Goal: Transaction & Acquisition: Book appointment/travel/reservation

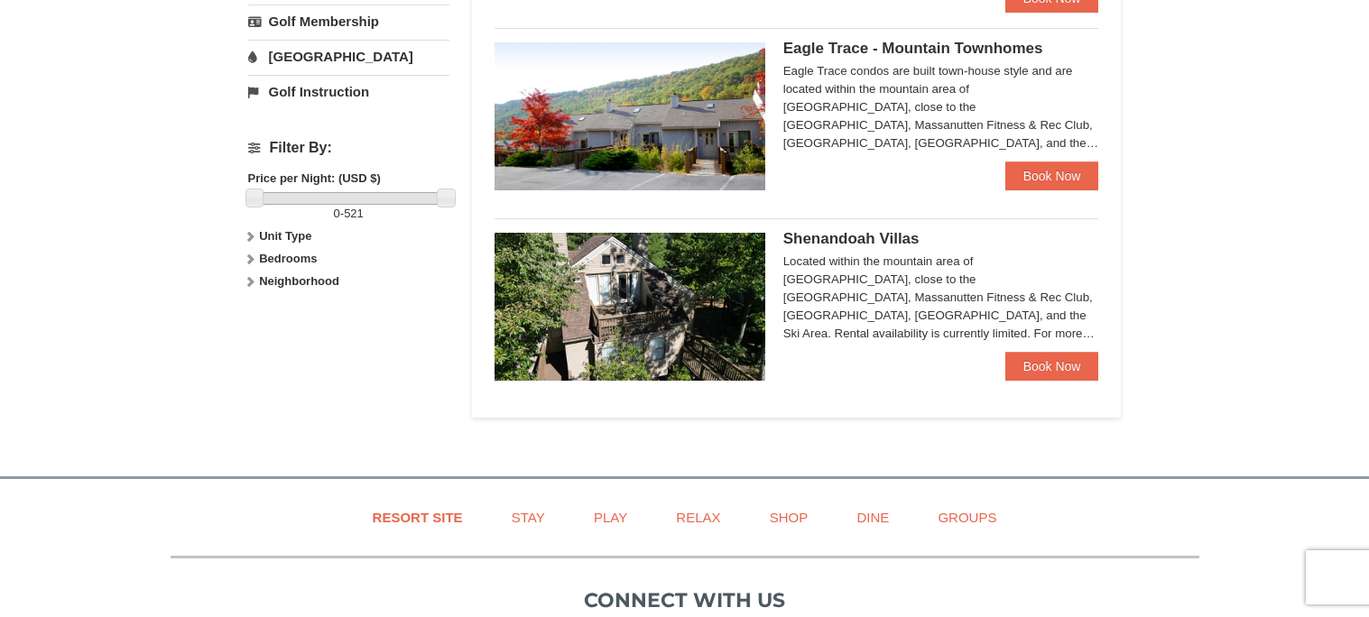
scroll to position [720, 0]
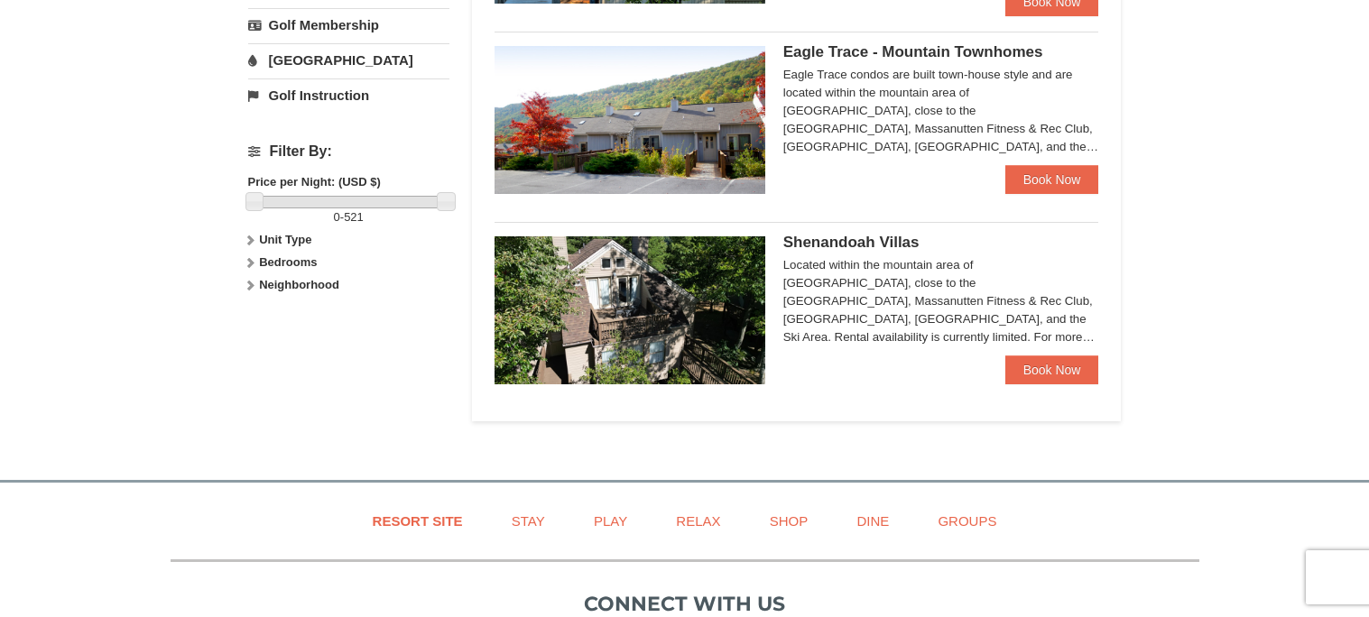
click at [277, 264] on strong "Bedrooms" at bounding box center [288, 262] width 58 height 14
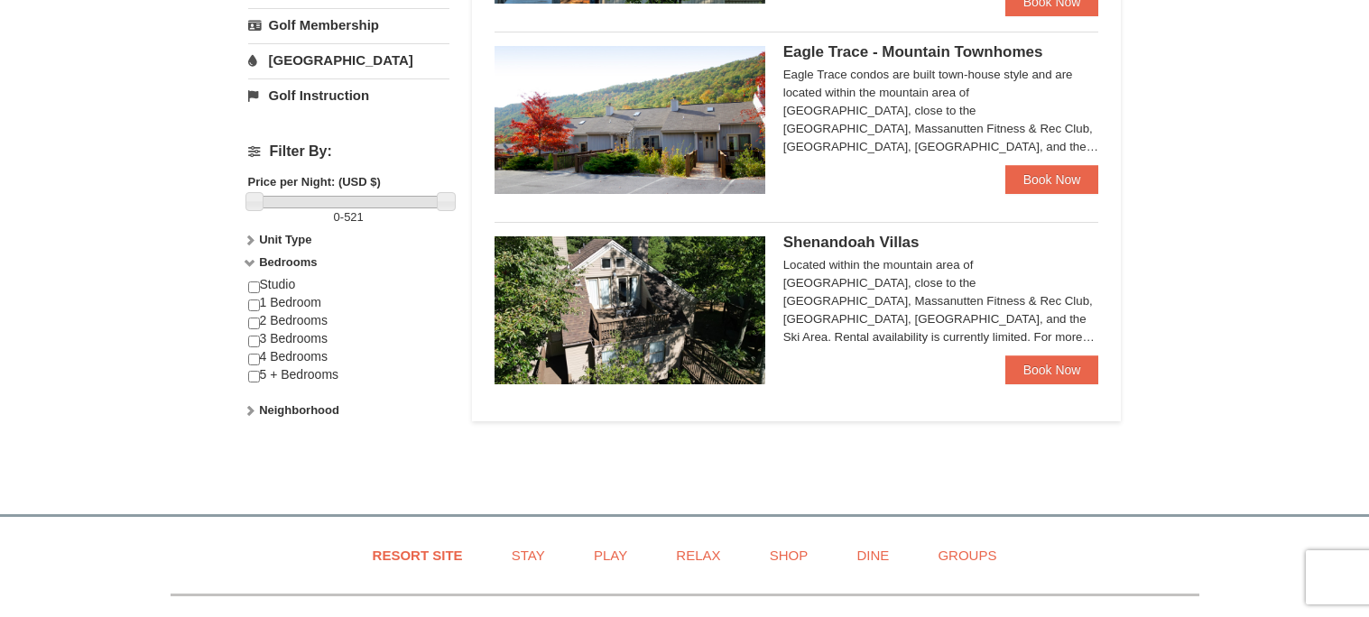
click at [254, 370] on div "Studio 1 Bedroom 2 Bedrooms 3 Bedrooms 4 Bedrooms 5 + Bedrooms" at bounding box center [348, 338] width 201 height 125
click at [253, 378] on input "checkbox" at bounding box center [254, 377] width 12 height 12
checkbox input "true"
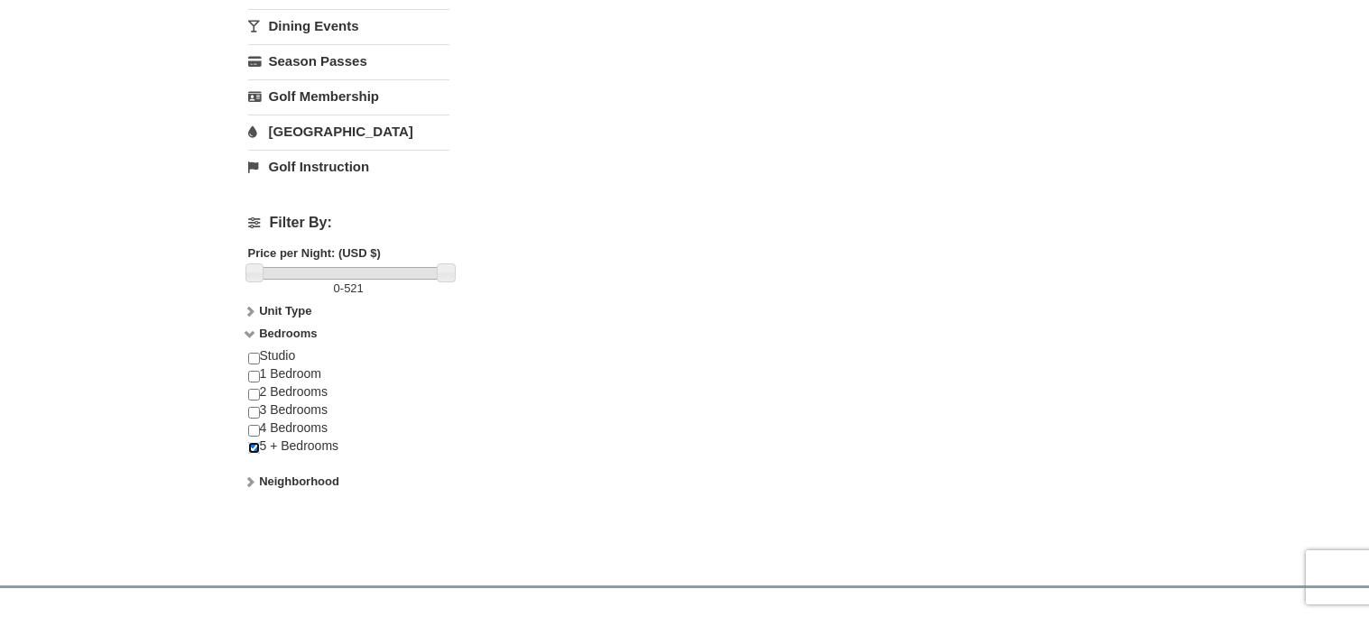
scroll to position [685, 0]
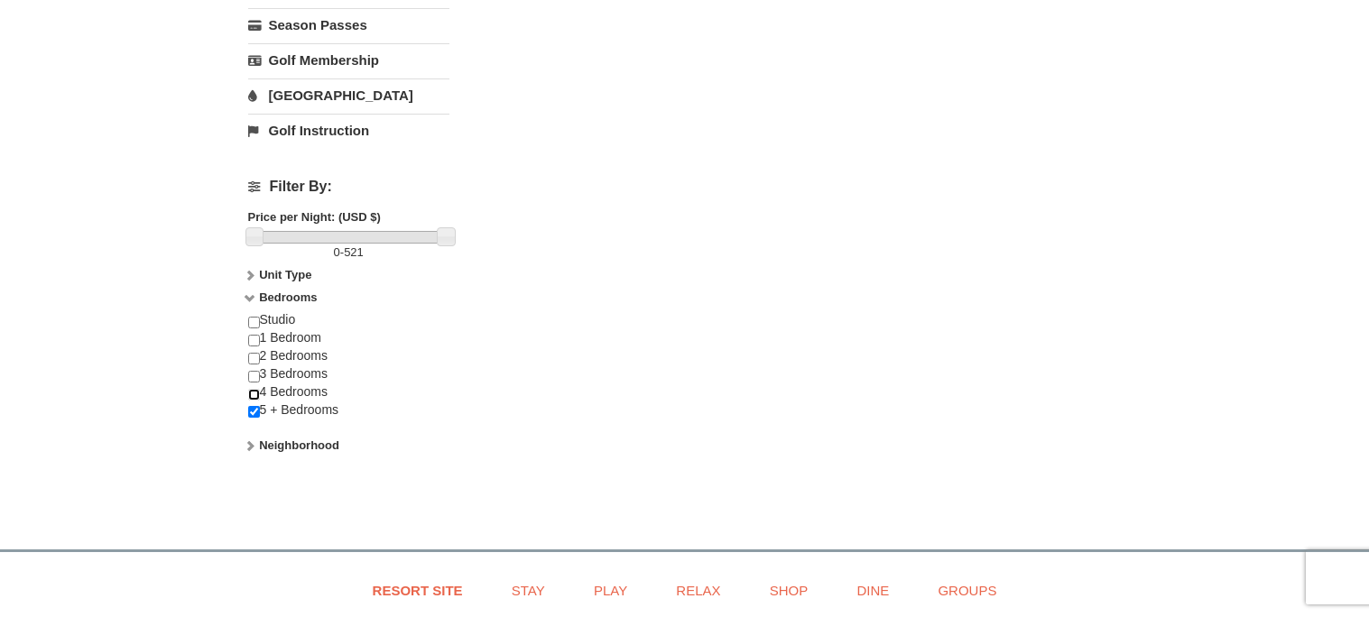
click at [254, 391] on input "checkbox" at bounding box center [254, 395] width 12 height 12
checkbox input "true"
click at [254, 411] on input "checkbox" at bounding box center [254, 412] width 12 height 12
checkbox input "false"
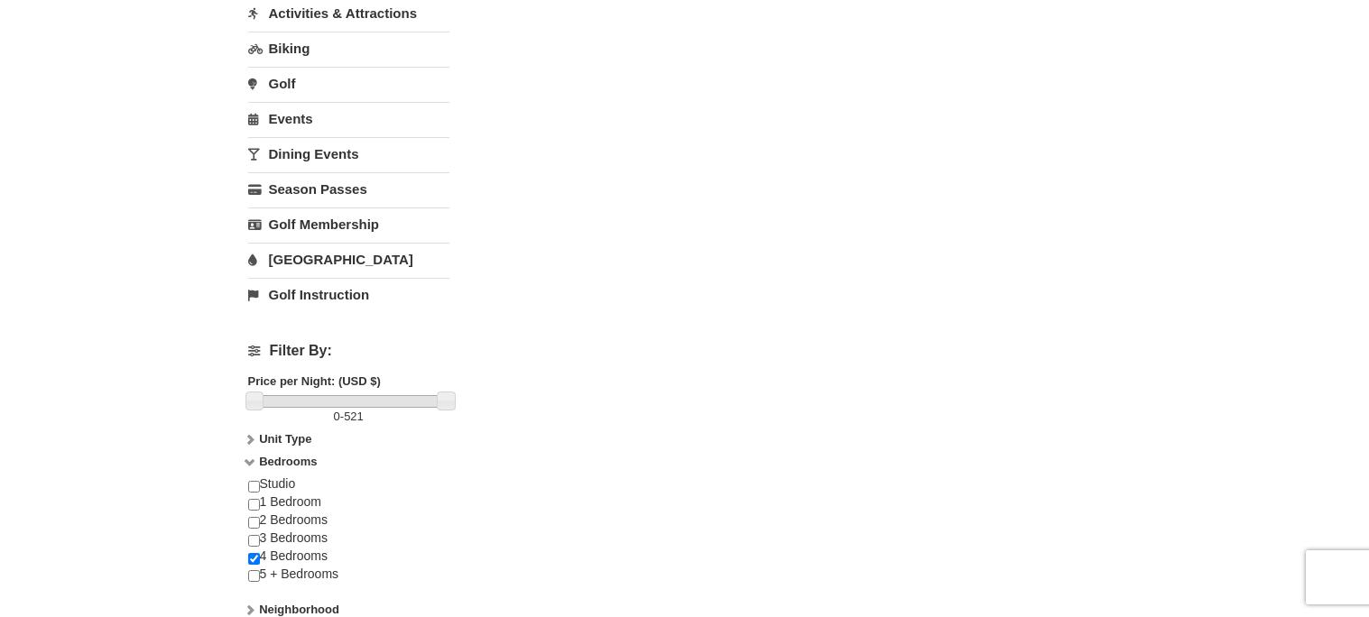
scroll to position [468, 0]
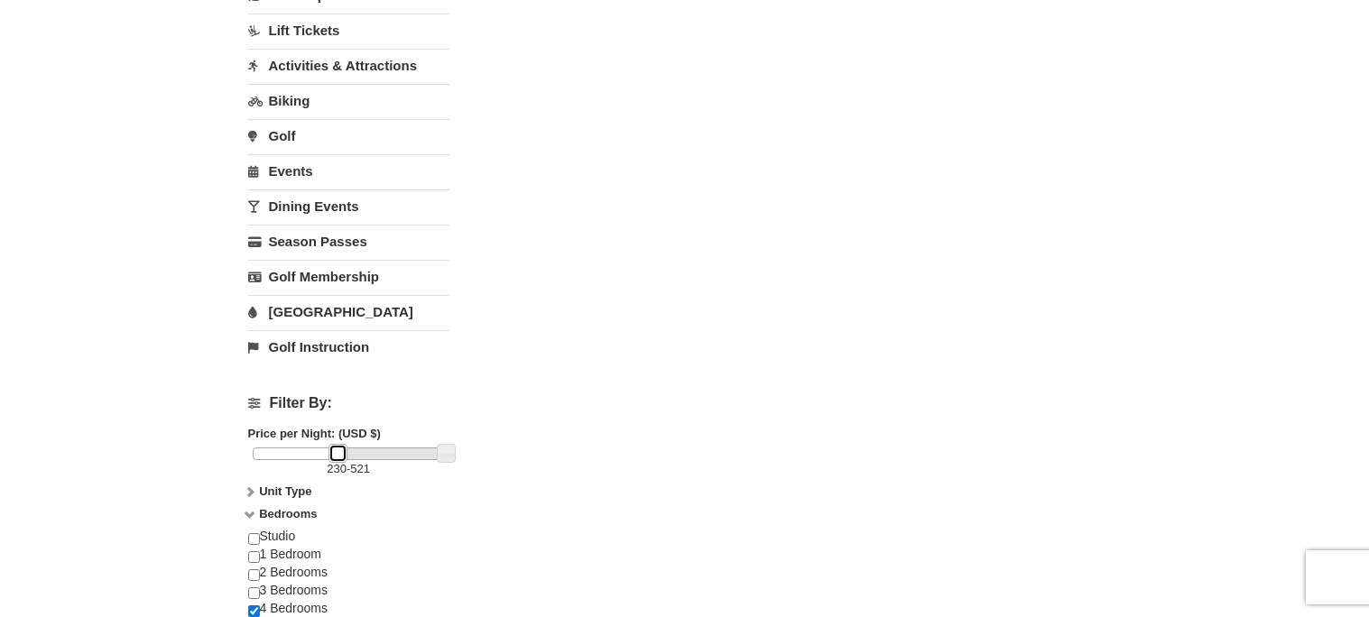
drag, startPoint x: 260, startPoint y: 456, endPoint x: 343, endPoint y: 489, distance: 89.5
click at [343, 489] on div "Filter By: Price per Night: (USD $) 230 - 521 Unit Type Condominium Rating Prop…" at bounding box center [348, 536] width 201 height 308
click at [469, 478] on div "Lodging Arrival Please format dates MM/DD/YYYY Please format dates MM/DD/YYYY 1…" at bounding box center [684, 181] width 873 height 1054
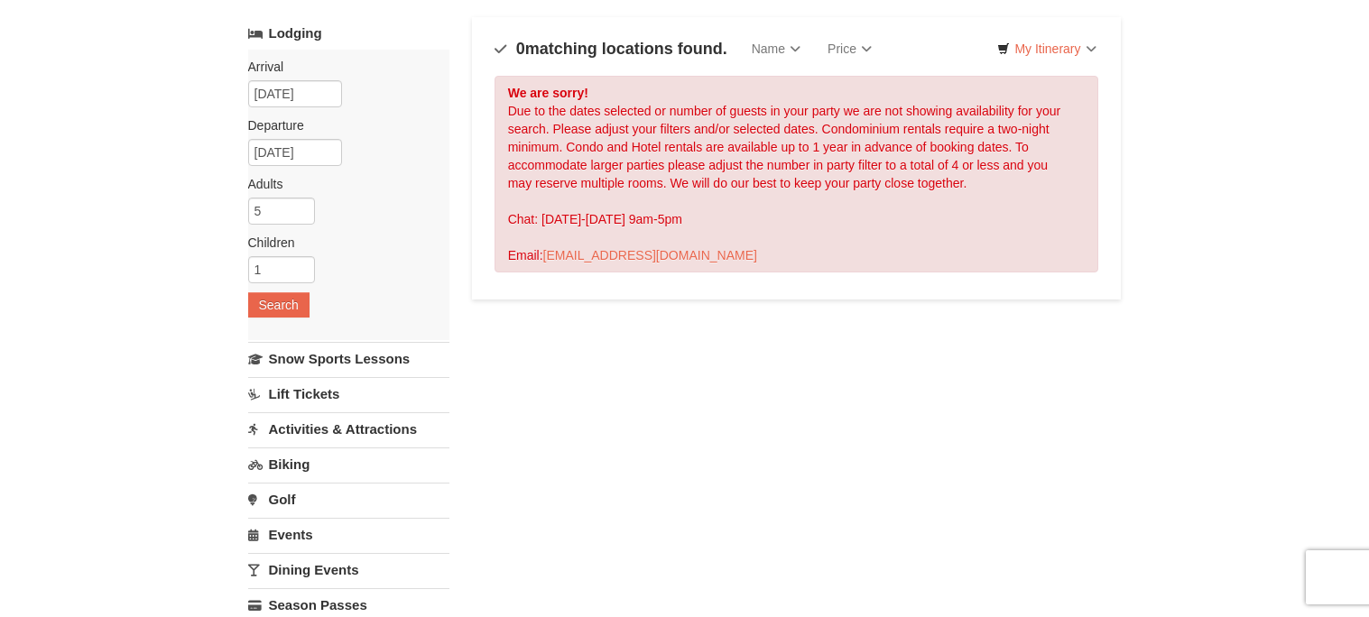
scroll to position [107, 0]
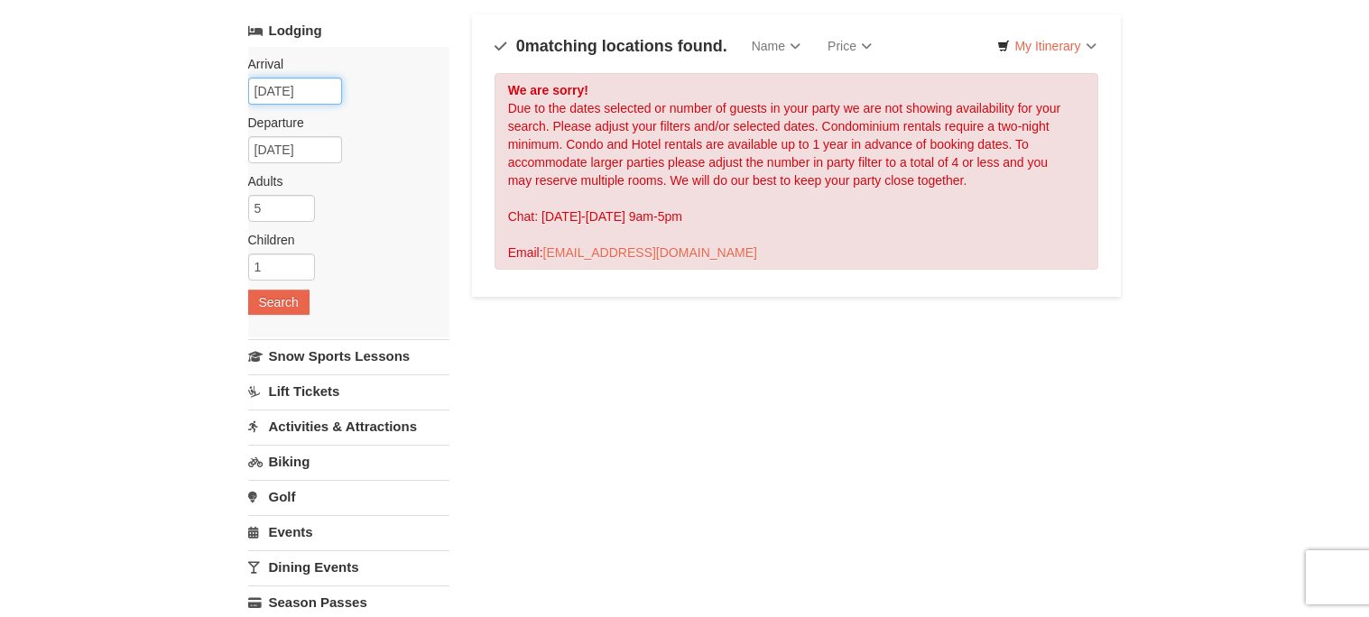
click at [327, 92] on input "[DATE]" at bounding box center [295, 91] width 94 height 27
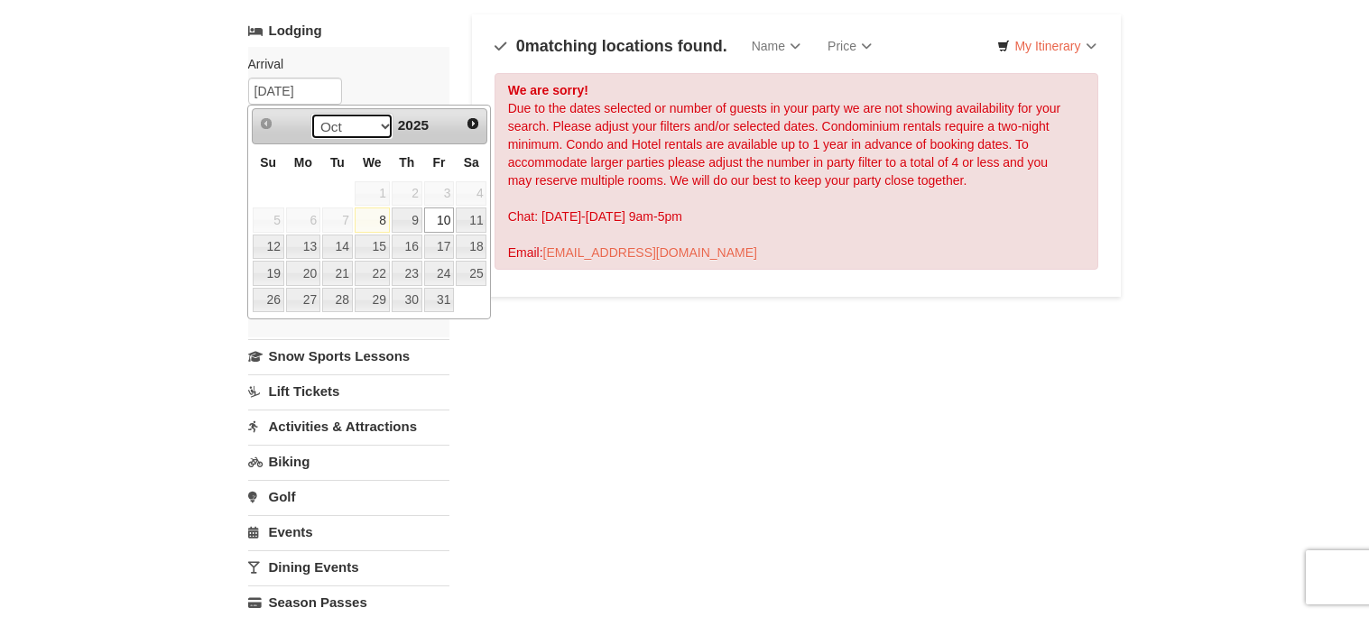
click at [368, 122] on select "Oct Nov Dec" at bounding box center [352, 126] width 84 height 27
click at [396, 147] on th "Th" at bounding box center [407, 161] width 32 height 35
click at [374, 129] on select "Oct Nov Dec" at bounding box center [352, 126] width 84 height 27
click at [380, 126] on select "Oct Nov Dec" at bounding box center [352, 126] width 84 height 27
click at [406, 39] on link "Lodging" at bounding box center [348, 30] width 201 height 32
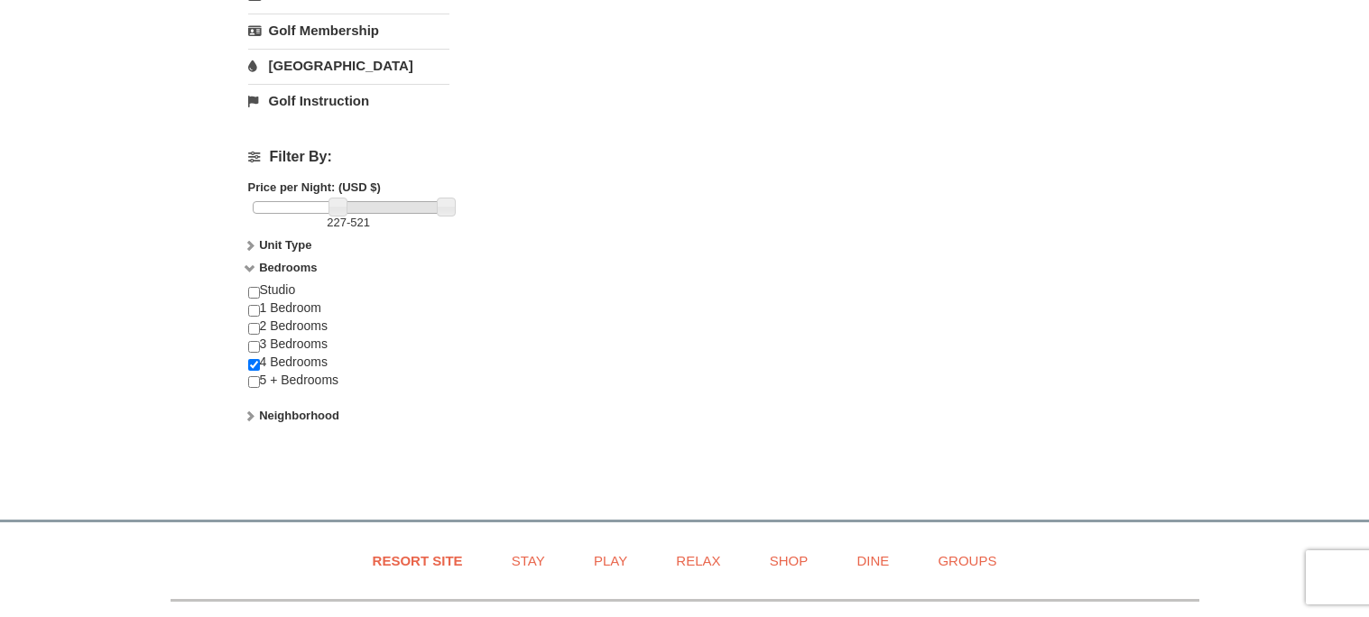
scroll to position [432, 0]
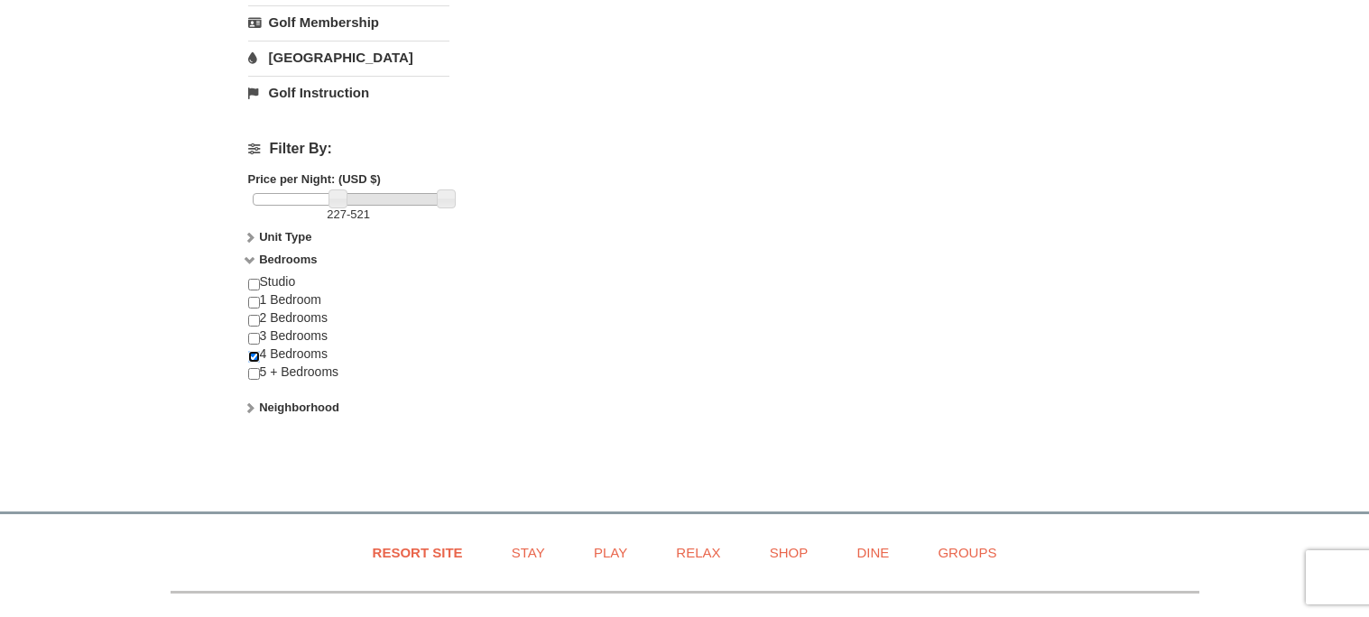
click at [249, 353] on input "checkbox" at bounding box center [254, 357] width 12 height 12
checkbox input "false"
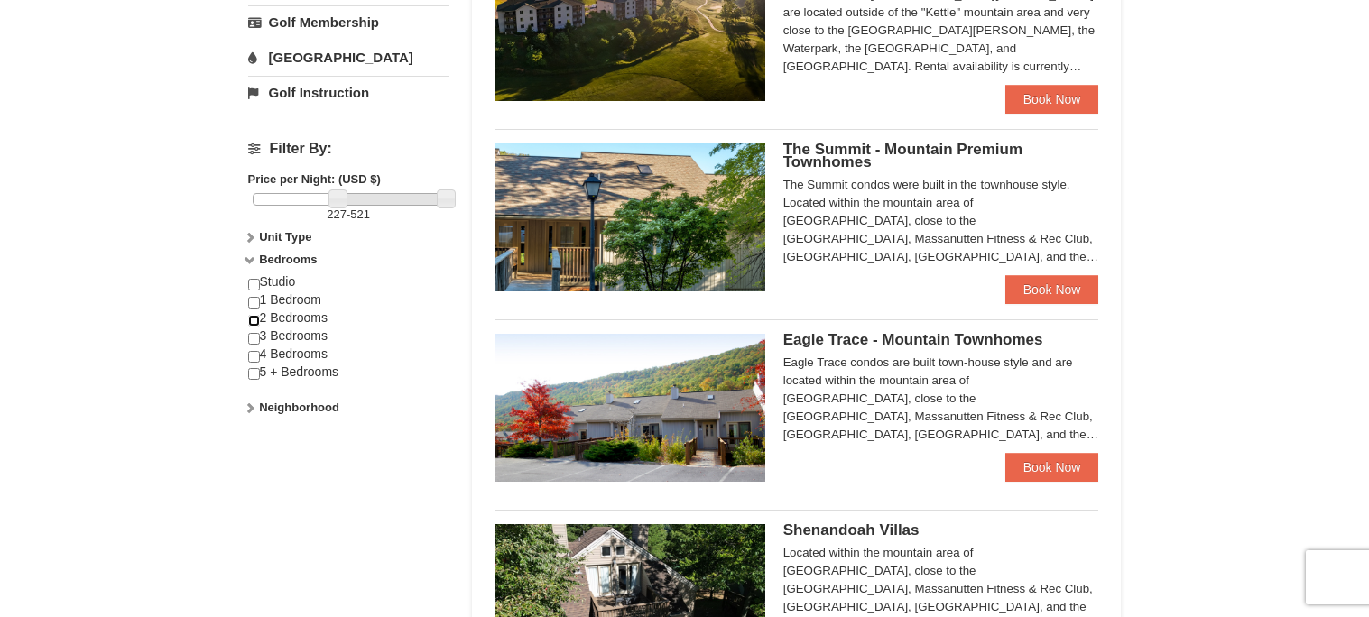
click at [254, 321] on input "checkbox" at bounding box center [254, 321] width 12 height 12
checkbox input "true"
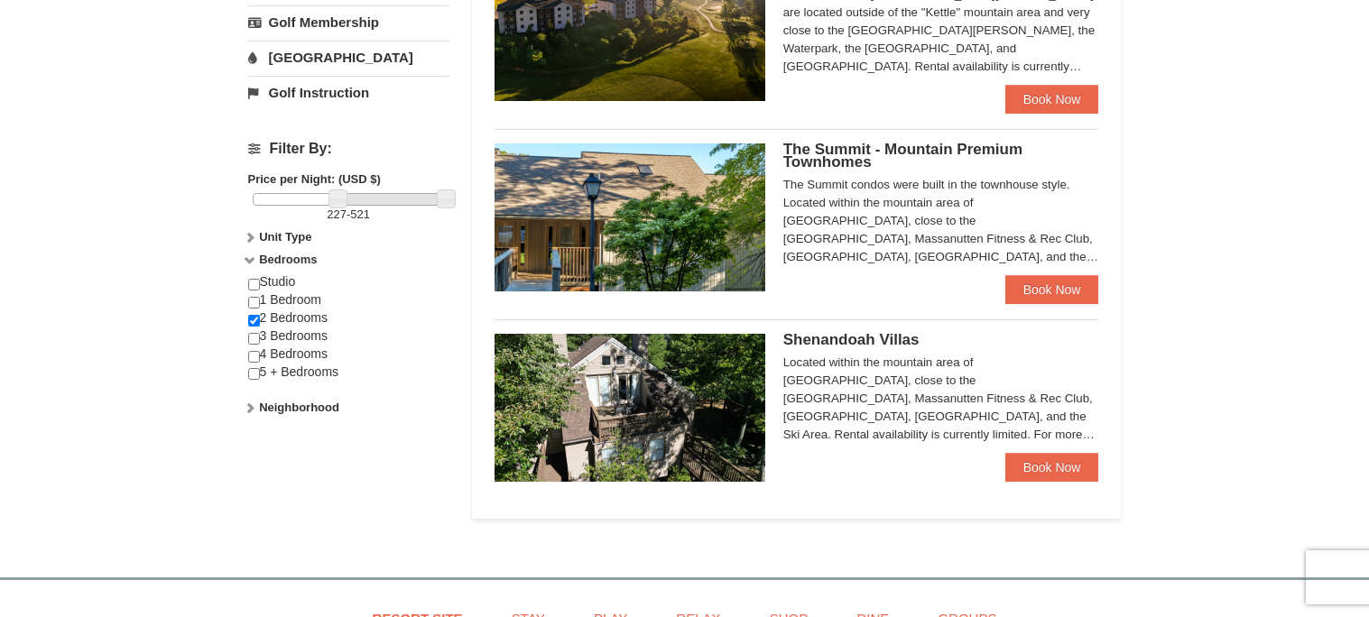
click at [1178, 405] on div "× Categories Map List Filter My Itinerary Questions? 1-540-289-9441 Lodging Arr…" at bounding box center [684, 95] width 1369 height 928
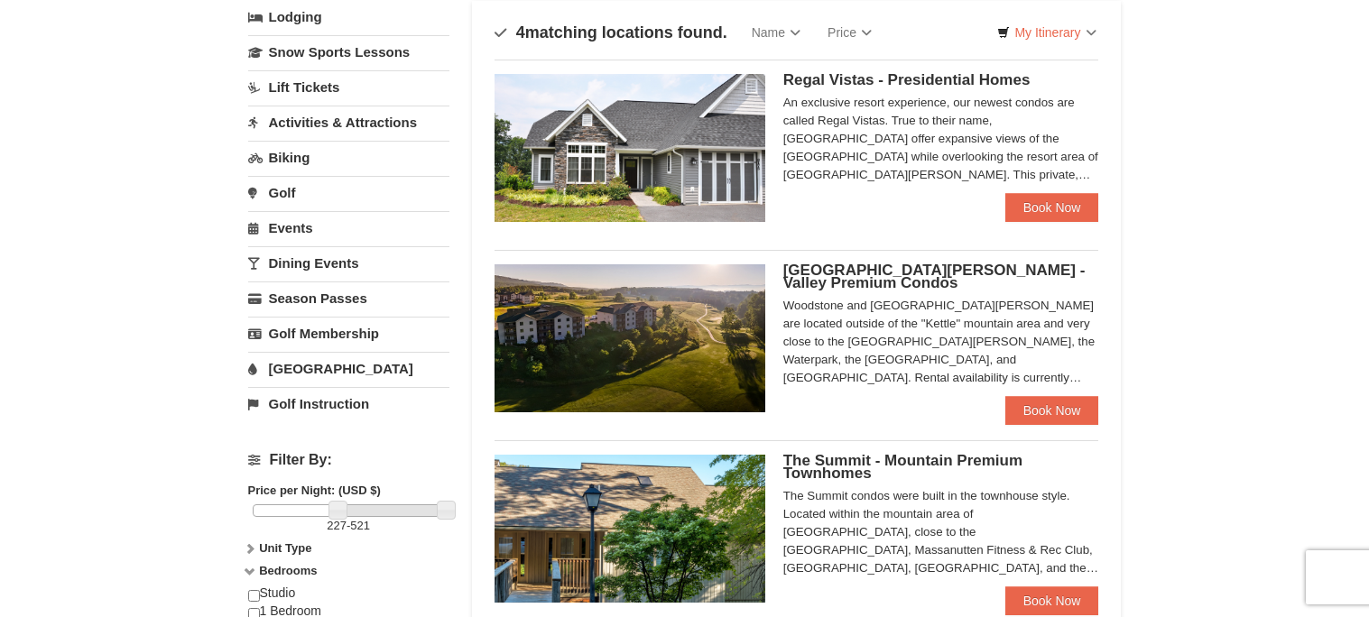
scroll to position [71, 0]
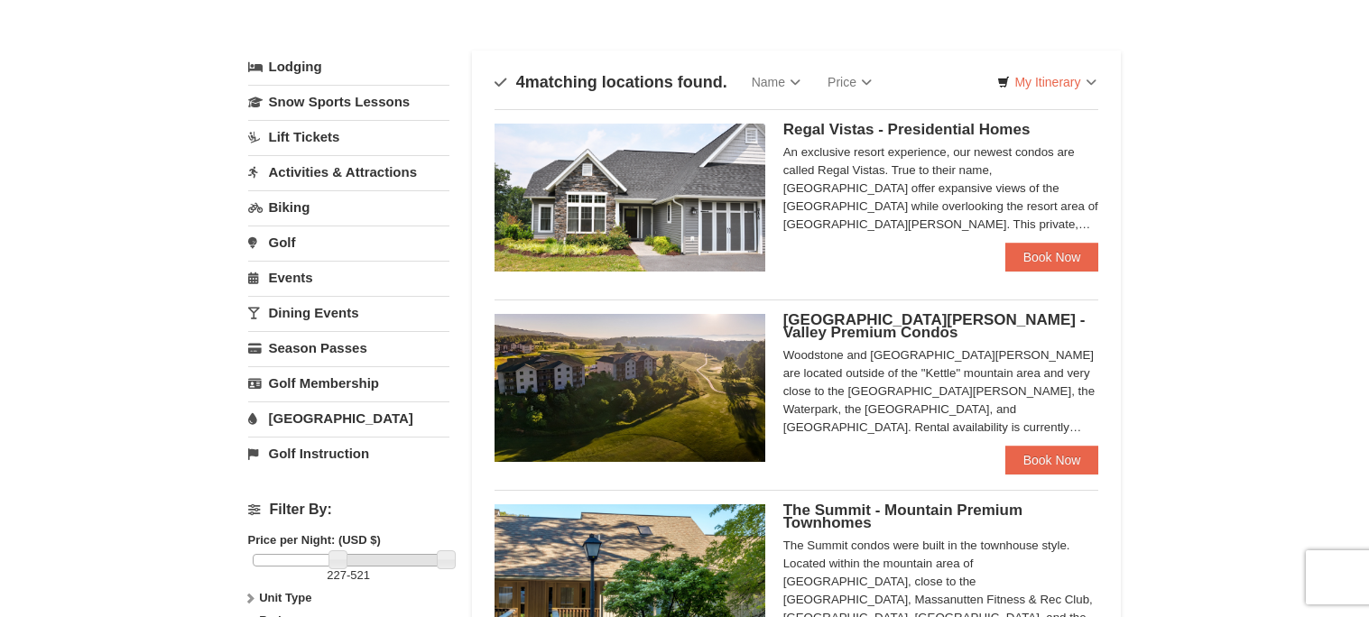
click at [761, 191] on img at bounding box center [629, 198] width 271 height 148
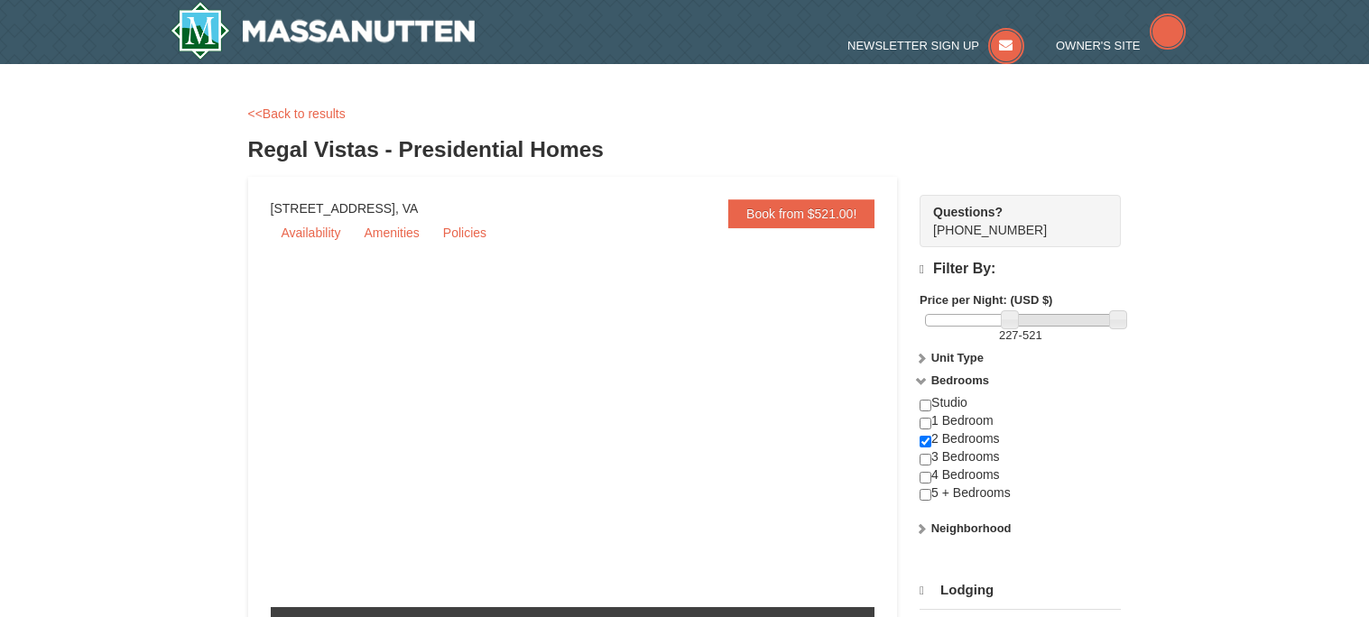
select select "10"
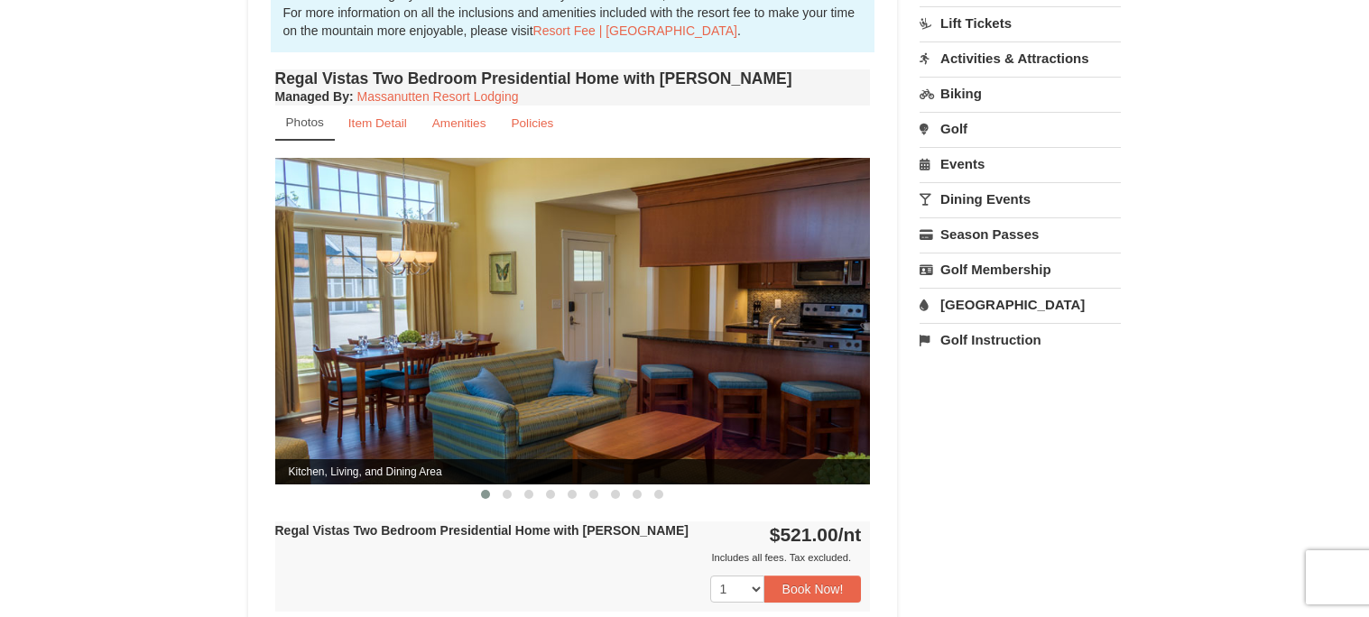
scroll to position [721, 0]
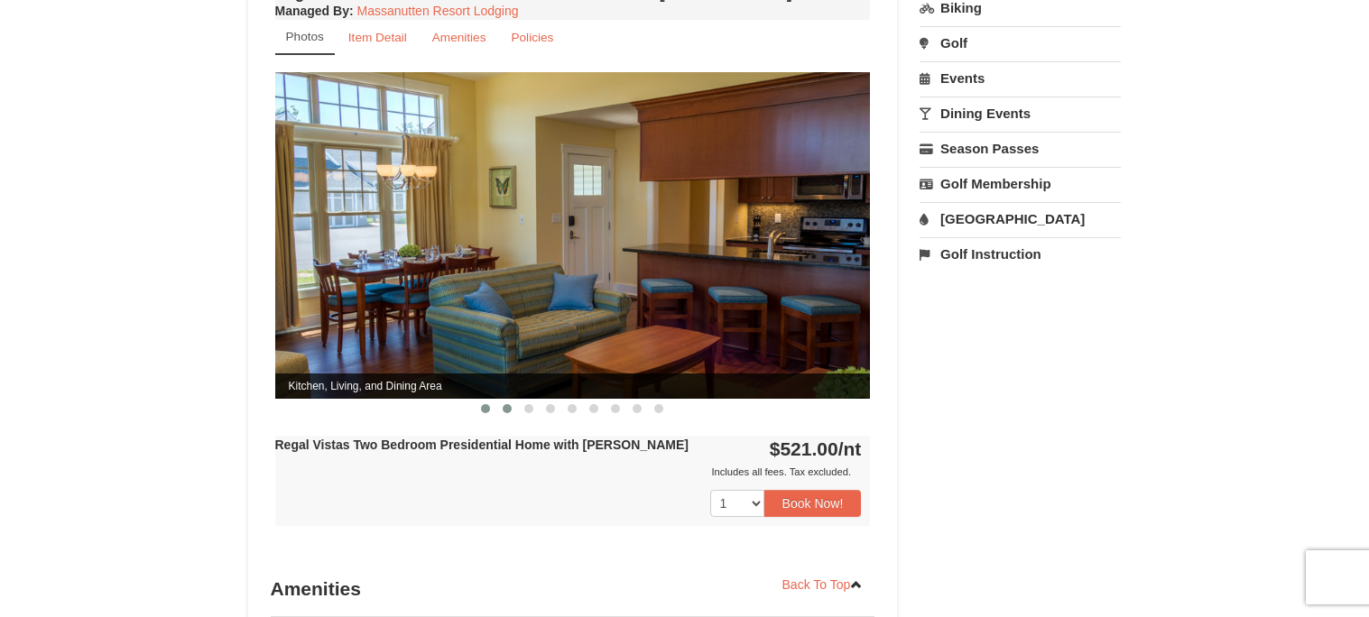
click at [511, 400] on button at bounding box center [507, 409] width 22 height 18
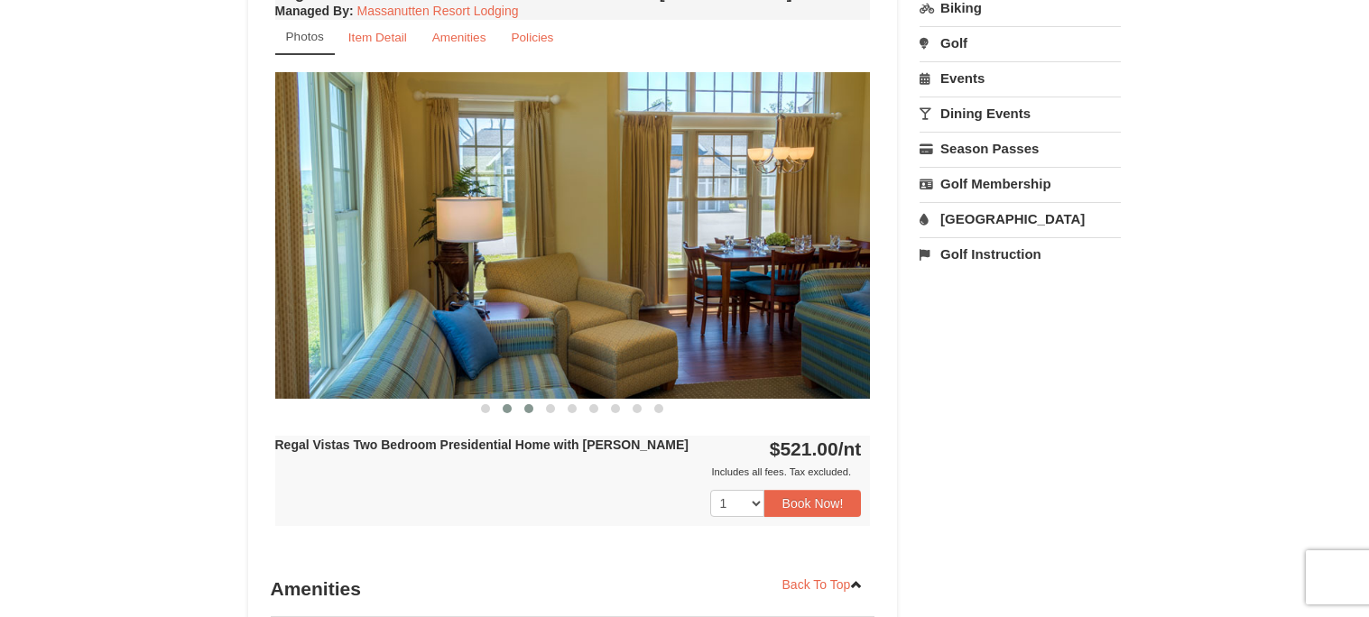
click at [528, 404] on span at bounding box center [528, 408] width 9 height 9
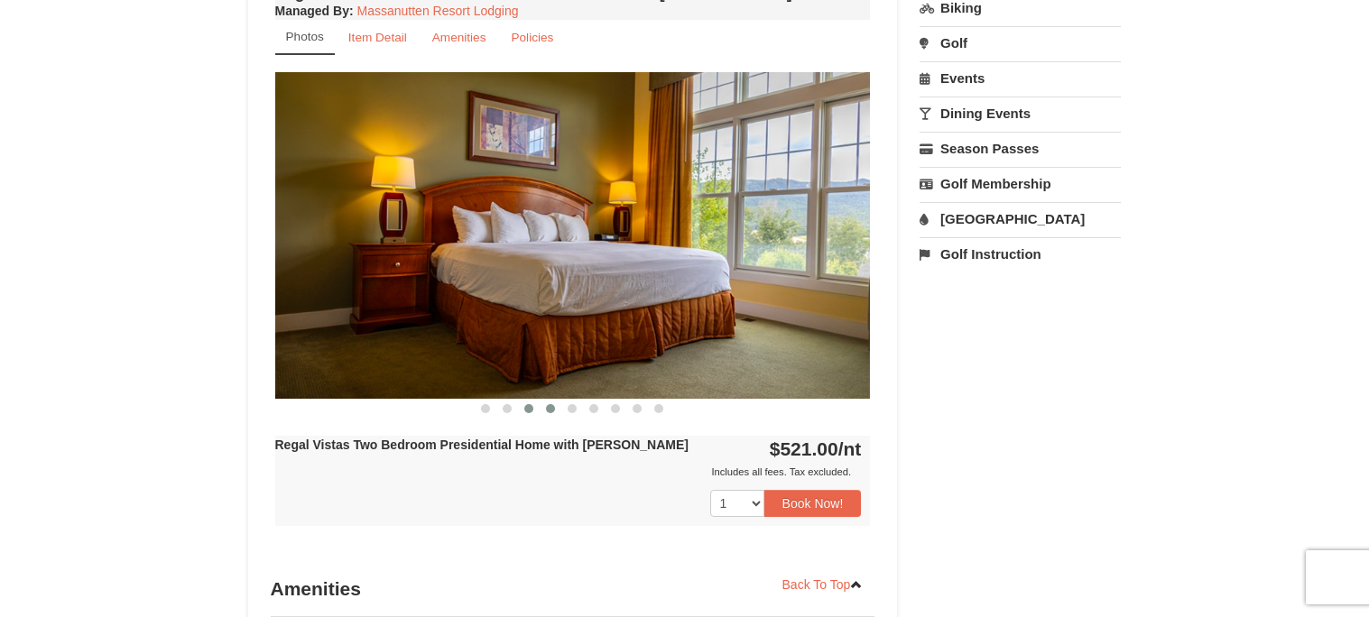
click at [553, 400] on button at bounding box center [551, 409] width 22 height 18
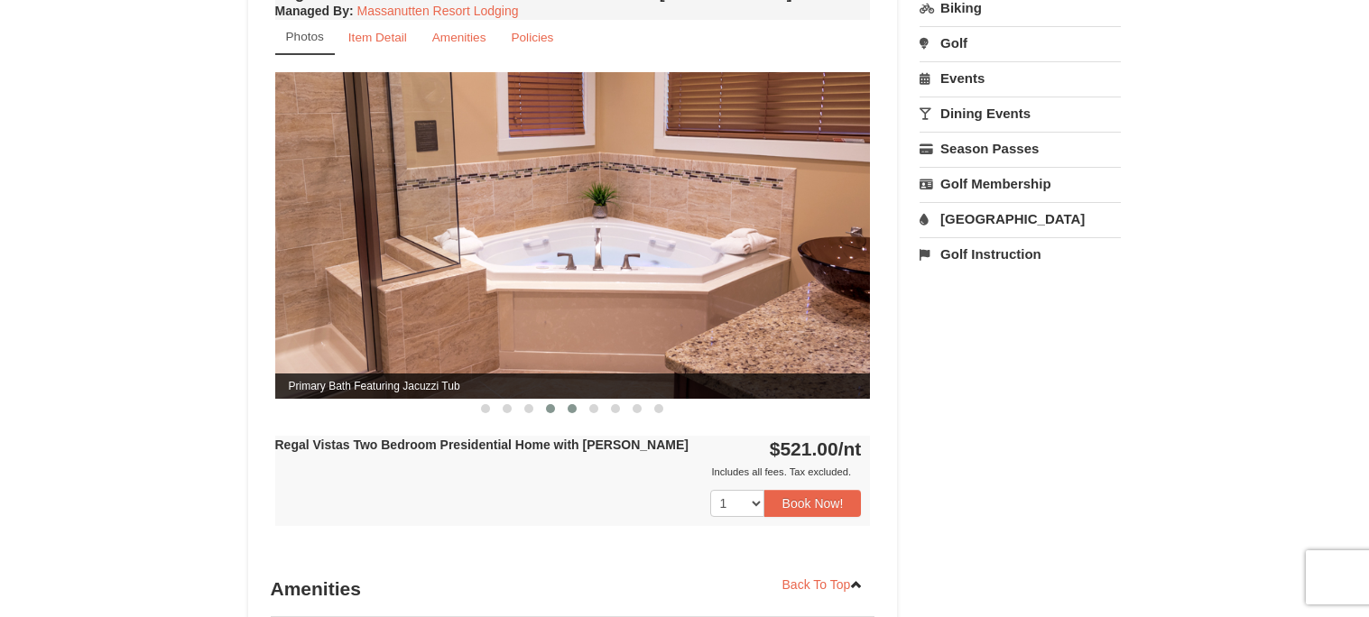
click at [581, 400] on button at bounding box center [572, 409] width 22 height 18
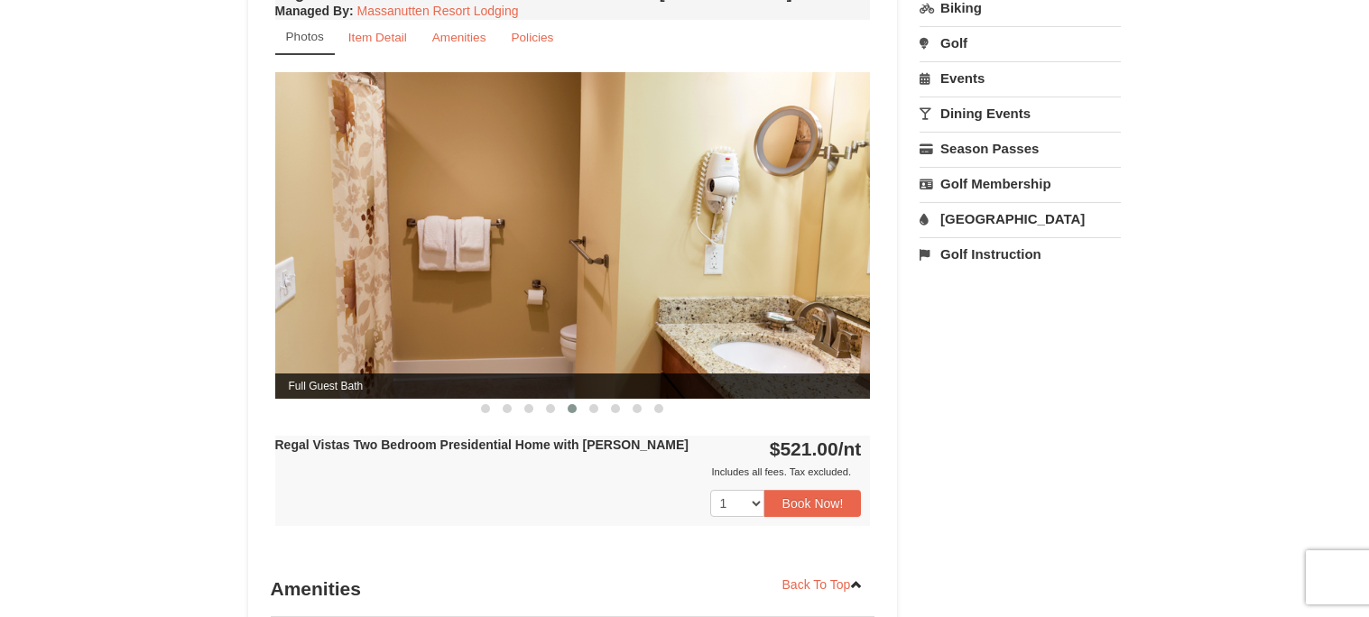
click at [595, 399] on div "Regal Vistas Two Bedroom Presidential Home with Jacuzzi Managed By : Massanutte…" at bounding box center [573, 270] width 604 height 583
click at [596, 398] on div "Regal Vistas Two Bedroom Presidential Home with Jacuzzi Managed By : Massanutte…" at bounding box center [573, 270] width 604 height 583
click at [594, 400] on button at bounding box center [594, 409] width 22 height 18
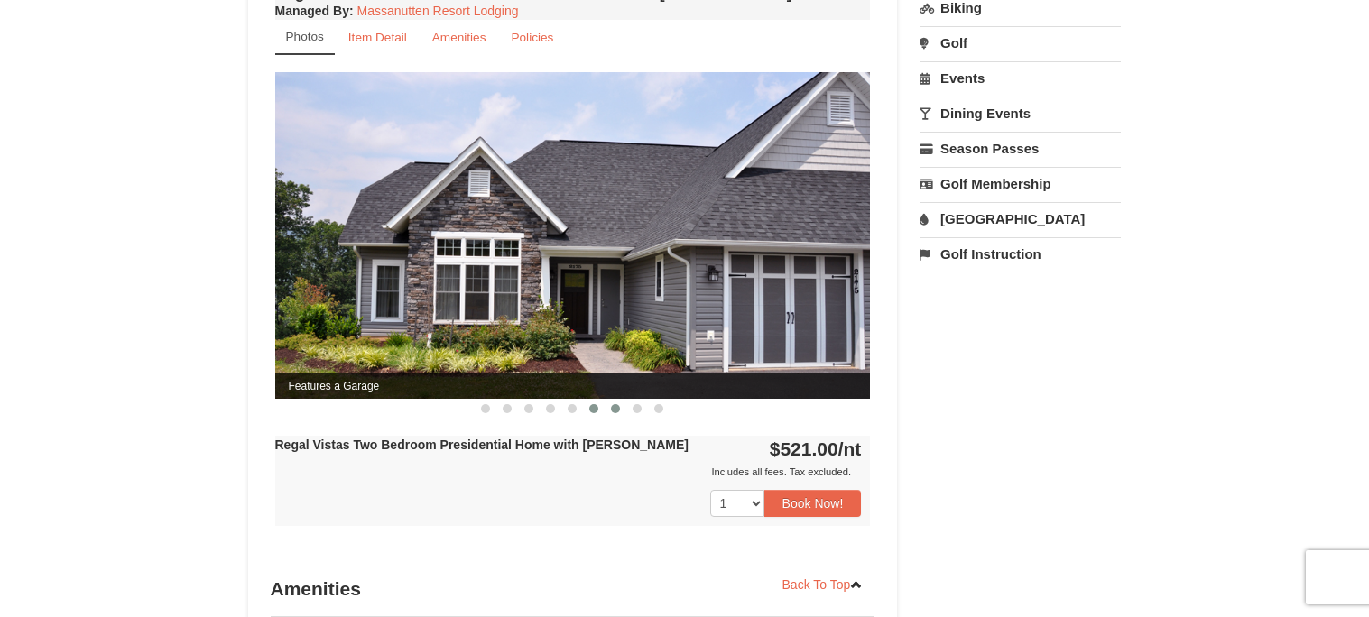
click at [611, 404] on span at bounding box center [615, 408] width 9 height 9
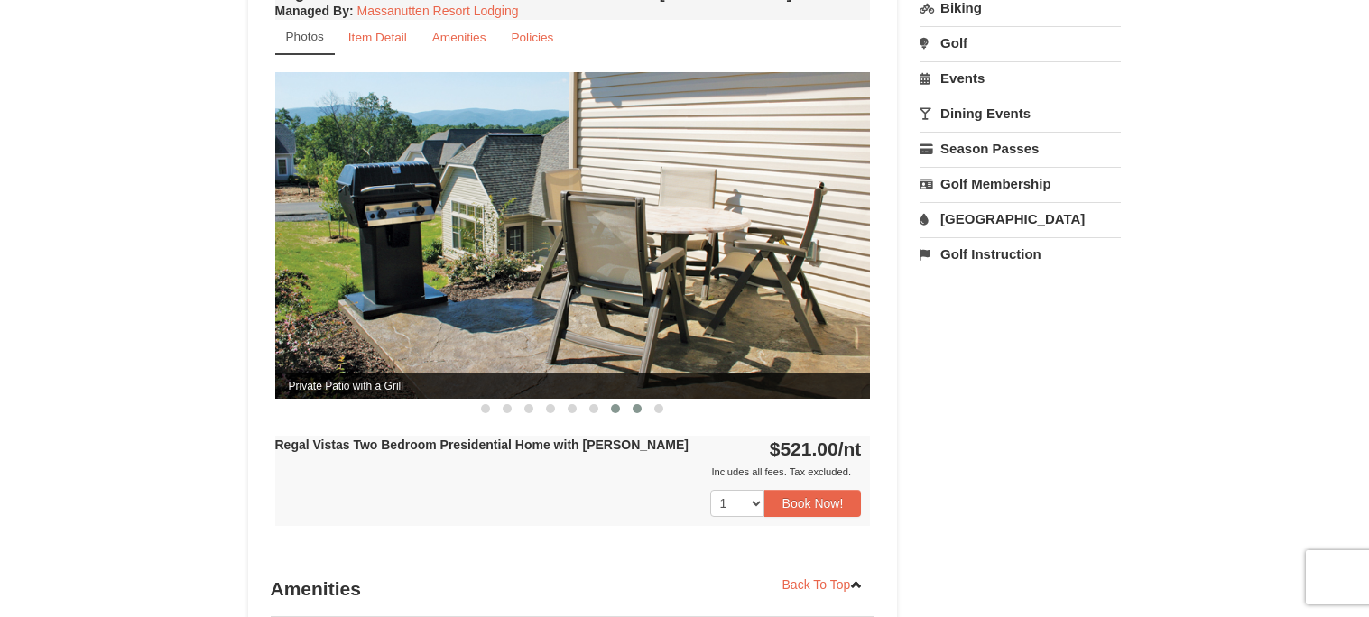
click at [628, 400] on button at bounding box center [637, 409] width 22 height 18
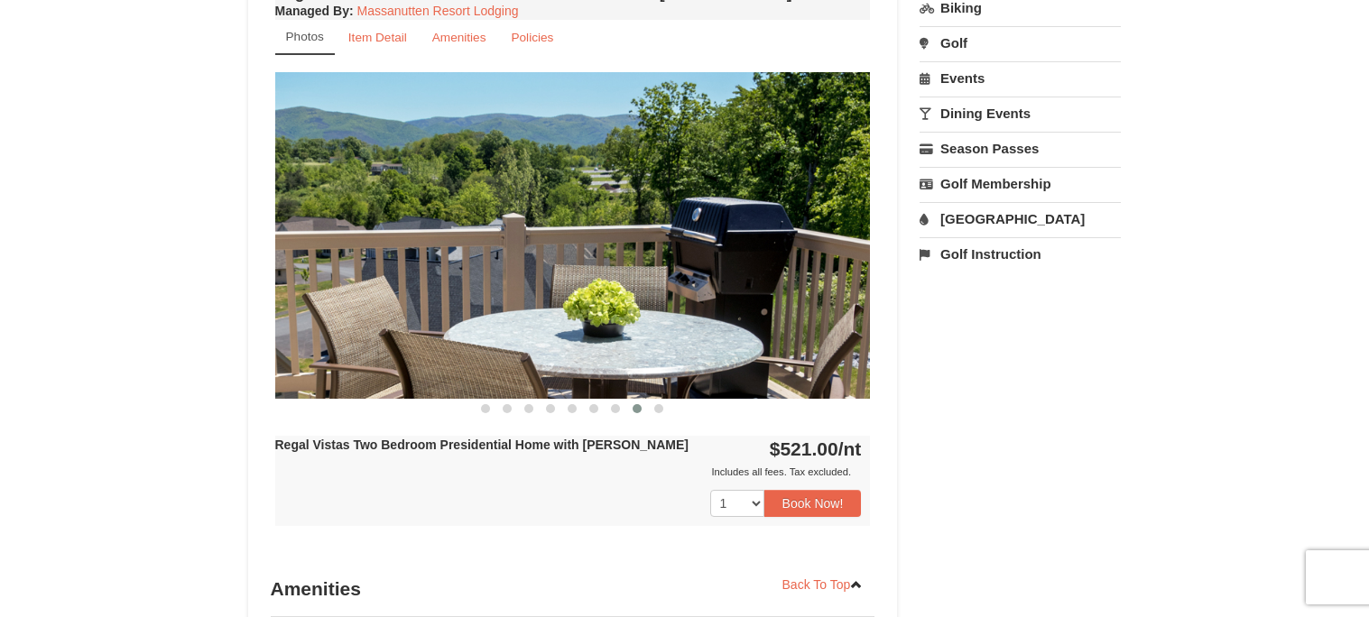
click at [646, 400] on button at bounding box center [637, 409] width 22 height 18
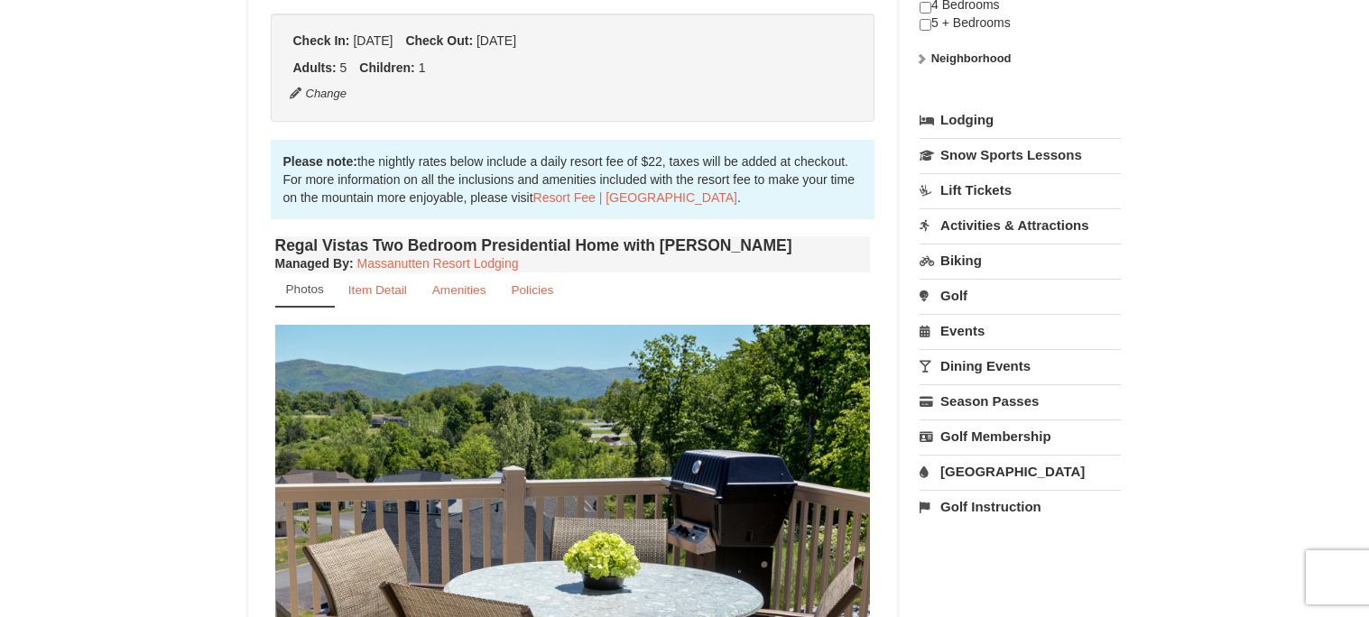
scroll to position [432, 0]
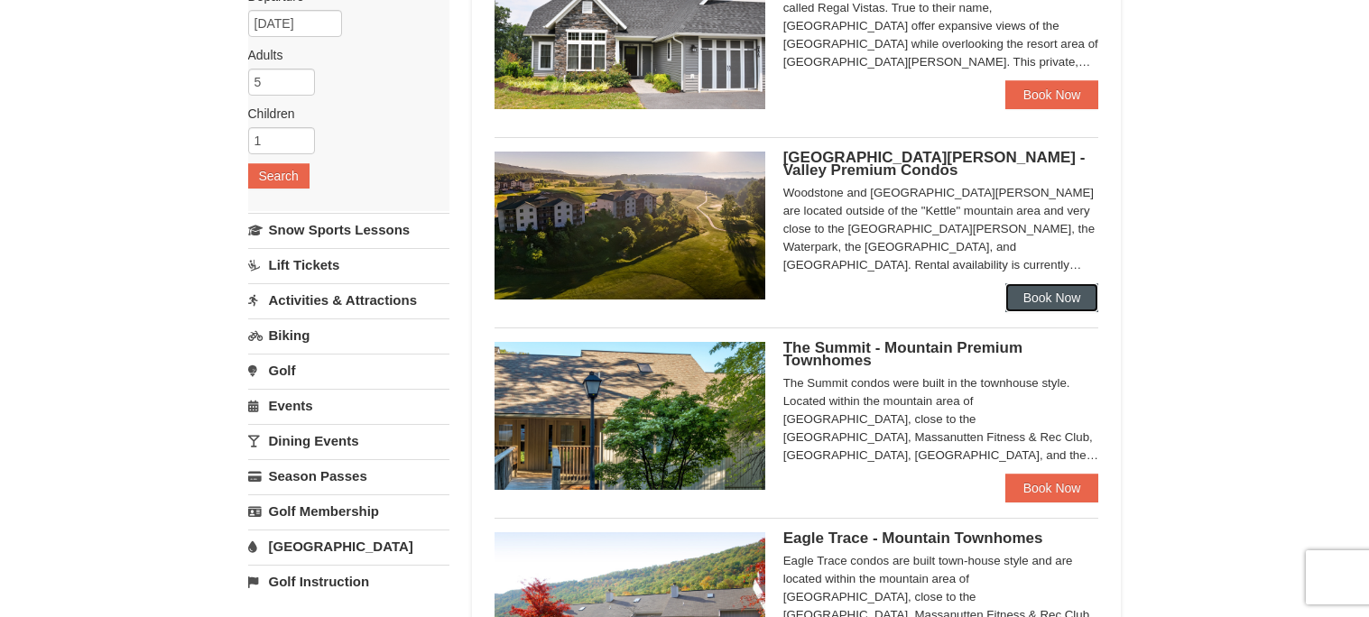
click at [1062, 304] on link "Book Now" at bounding box center [1052, 297] width 94 height 29
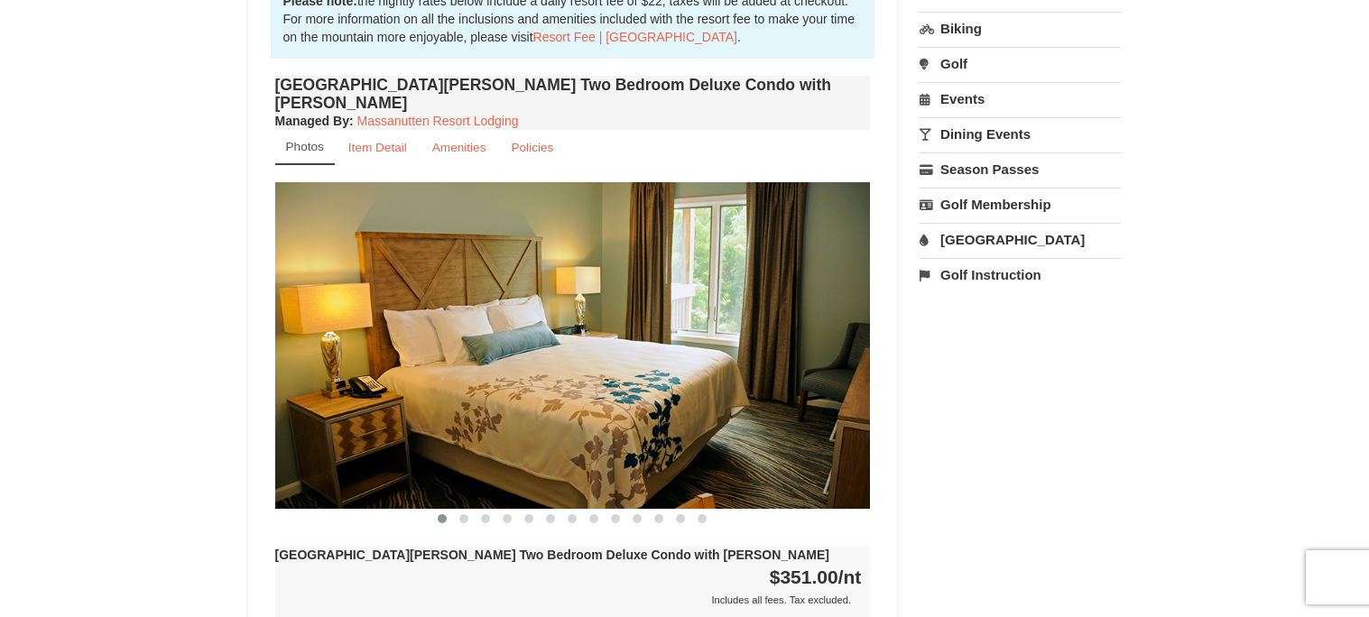
scroll to position [612, 0]
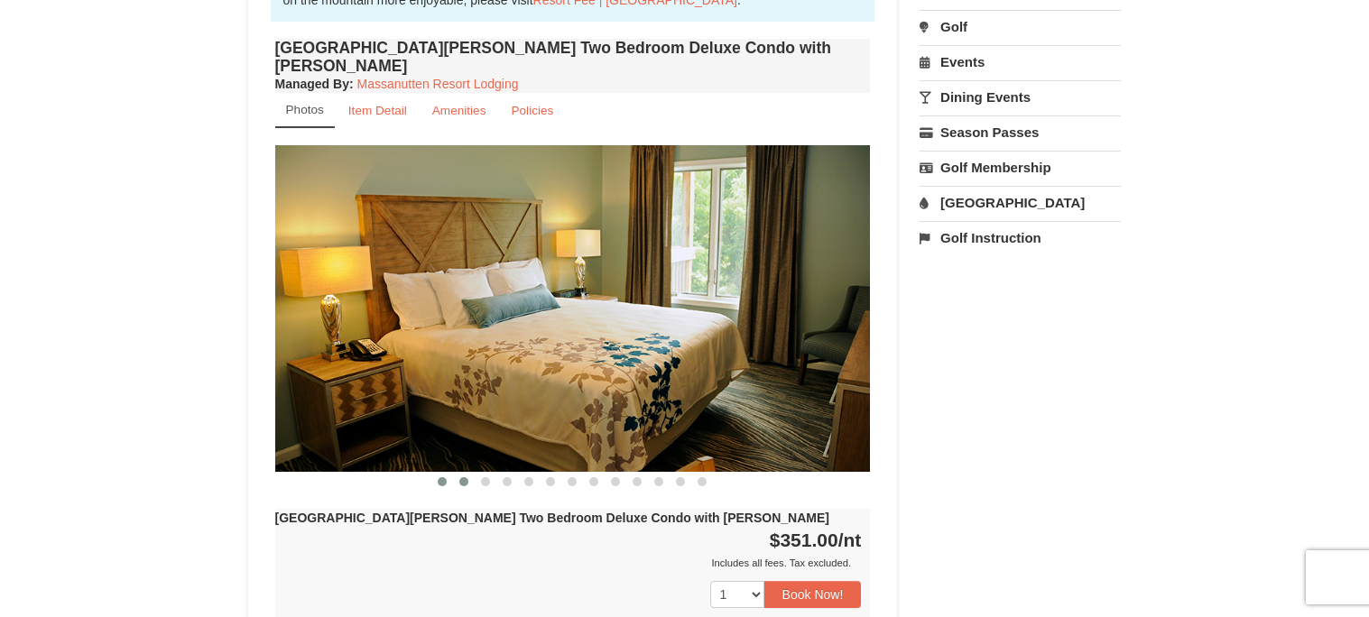
click at [464, 477] on span at bounding box center [463, 481] width 9 height 9
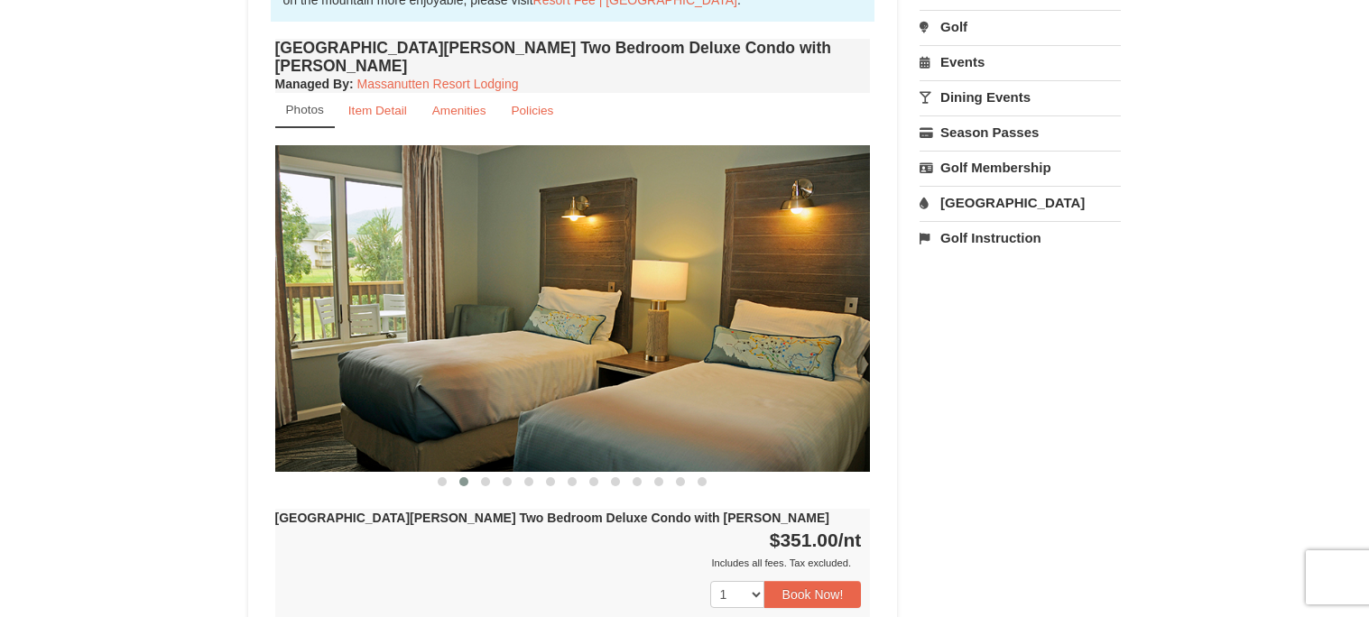
click at [474, 473] on button at bounding box center [464, 482] width 22 height 18
click at [475, 473] on button at bounding box center [486, 482] width 22 height 18
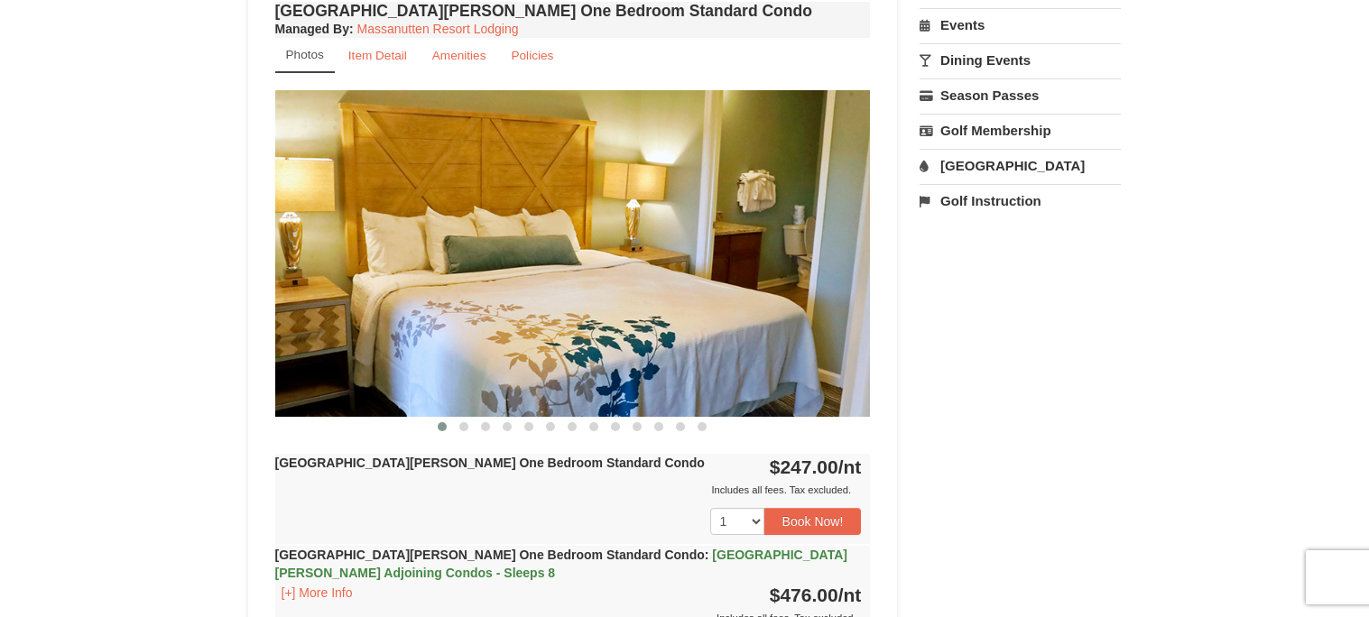
scroll to position [648, 0]
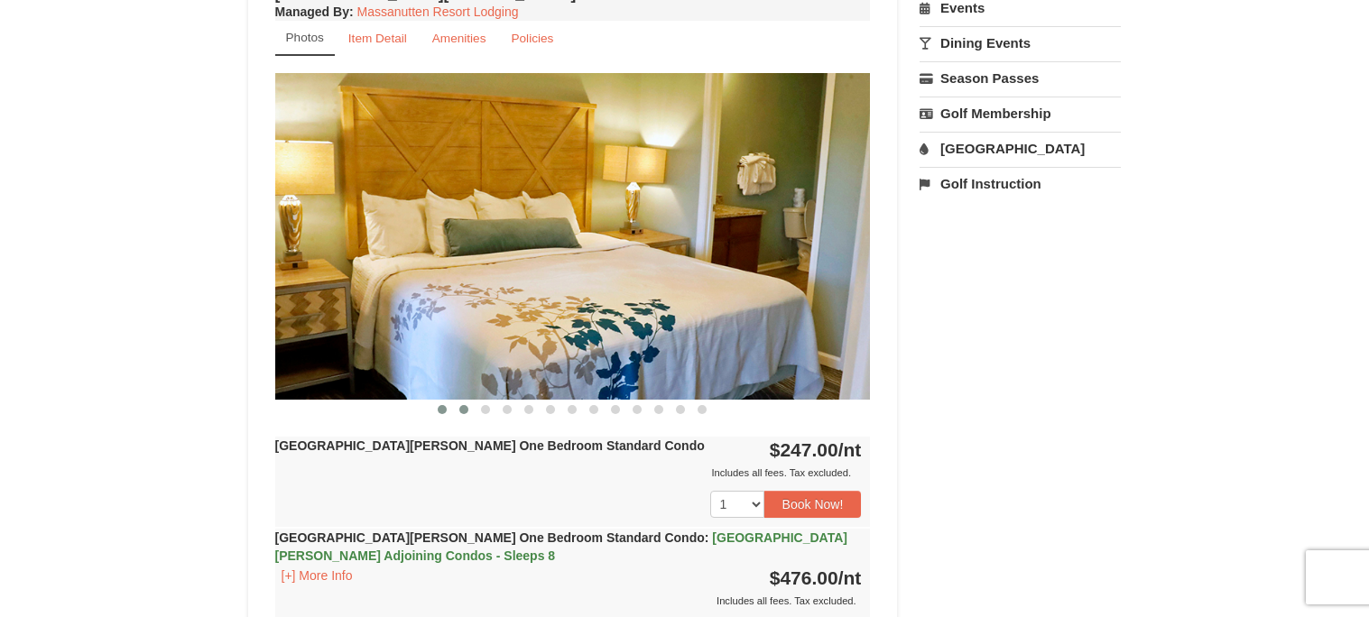
click at [463, 413] on button at bounding box center [464, 410] width 22 height 18
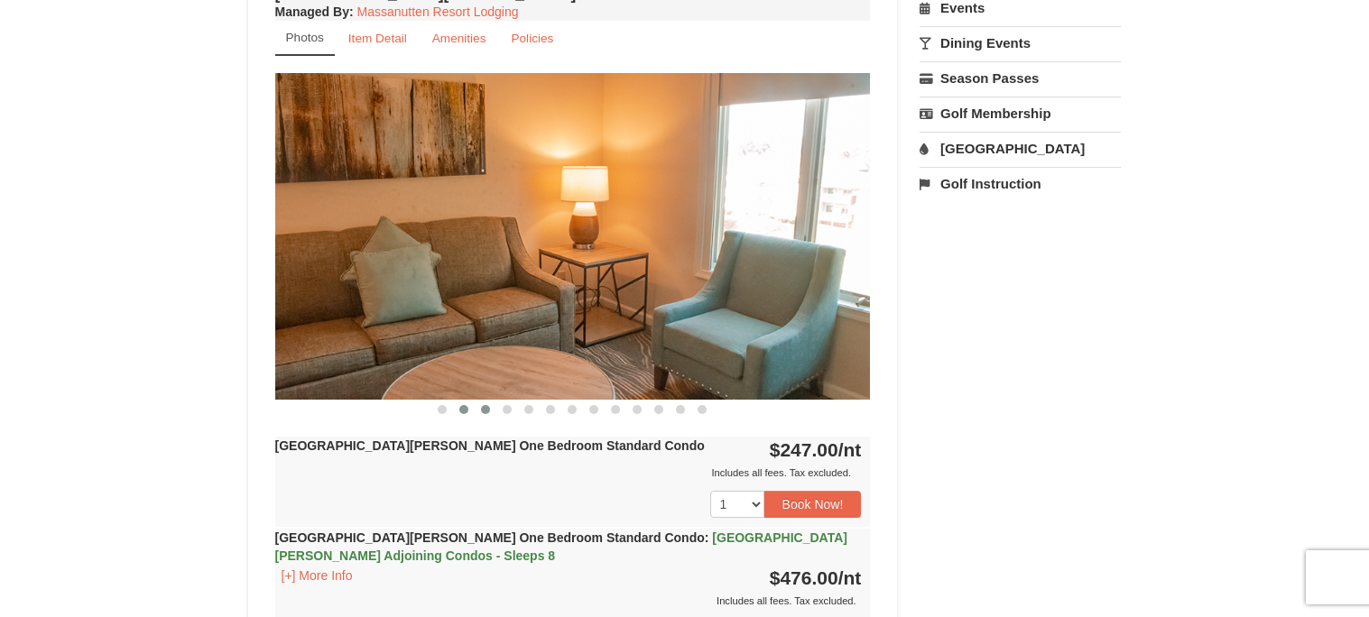
click at [480, 413] on button at bounding box center [486, 410] width 22 height 18
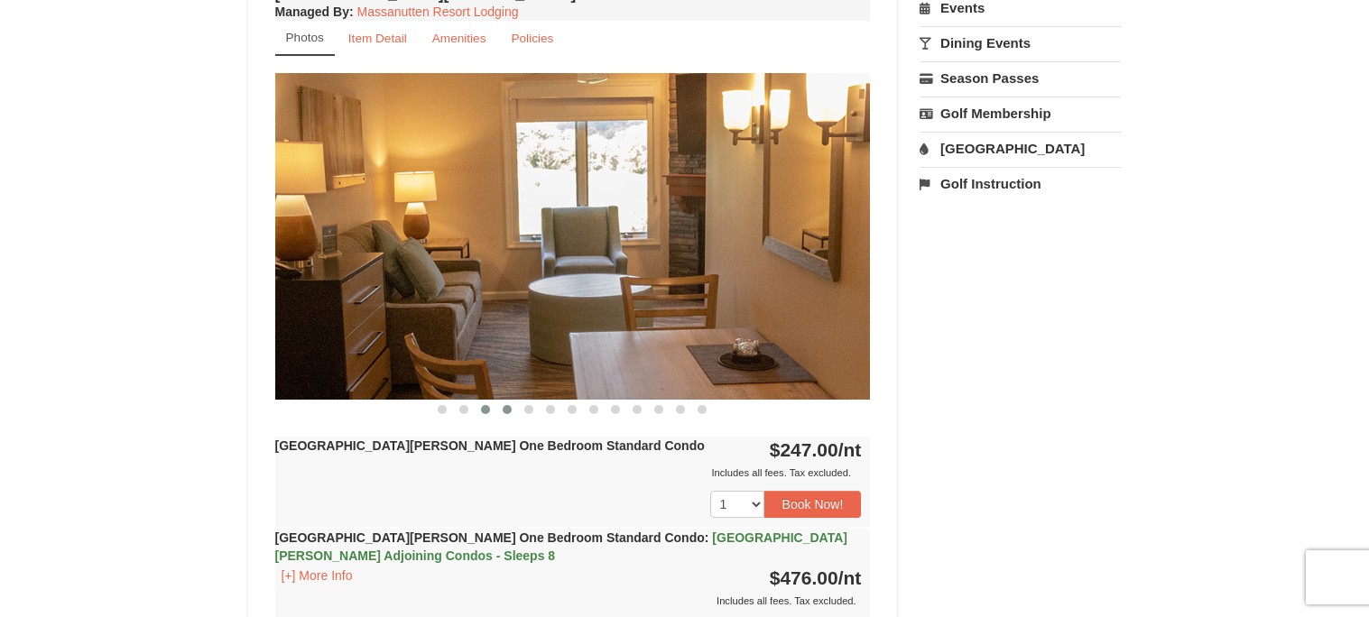
click at [503, 411] on button at bounding box center [507, 410] width 22 height 18
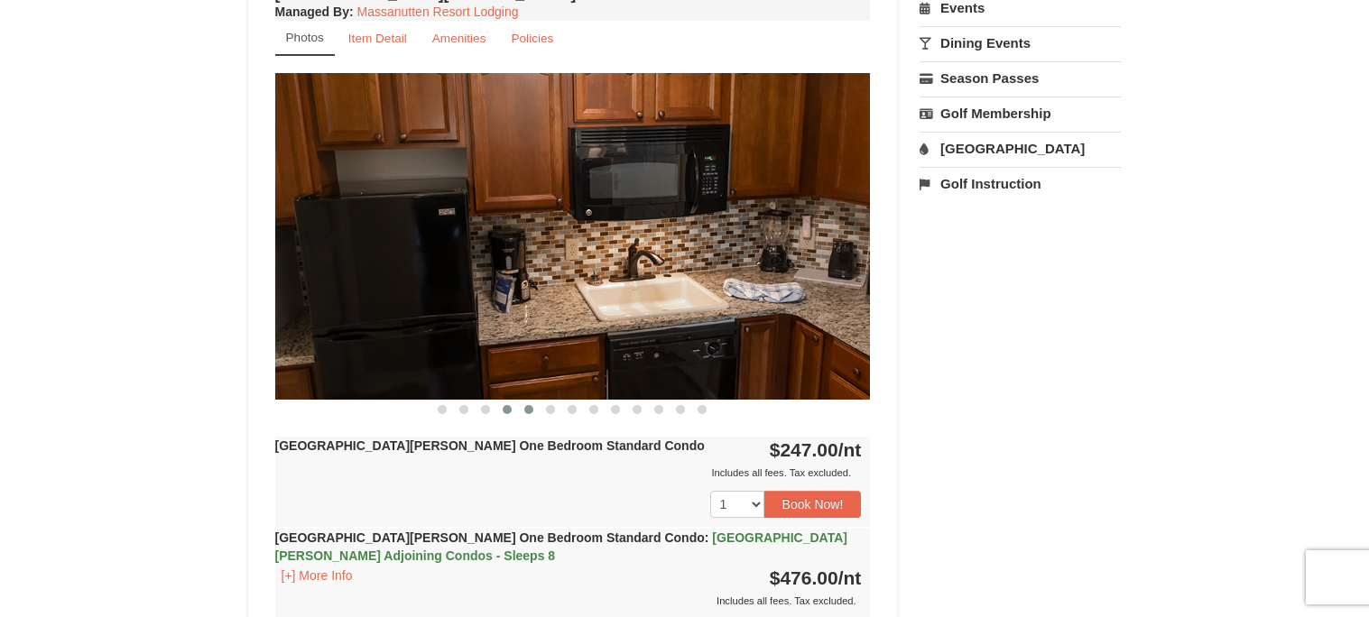
click at [525, 412] on button at bounding box center [529, 410] width 22 height 18
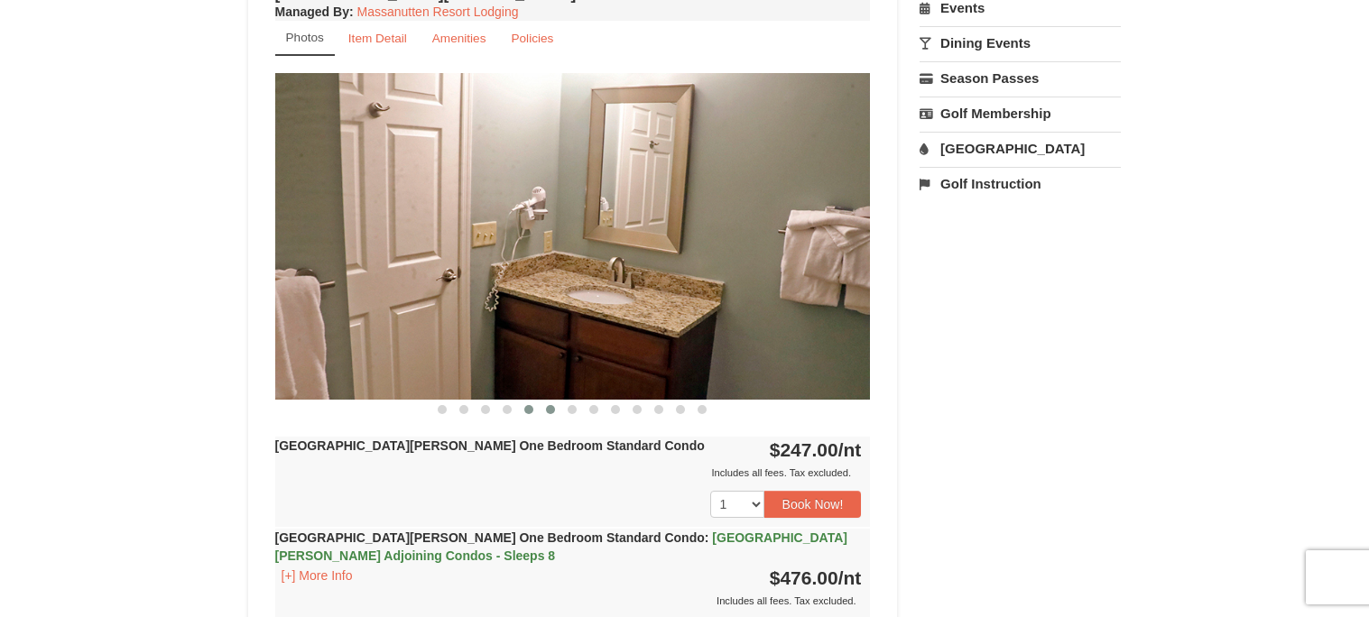
click at [556, 409] on button at bounding box center [551, 410] width 22 height 18
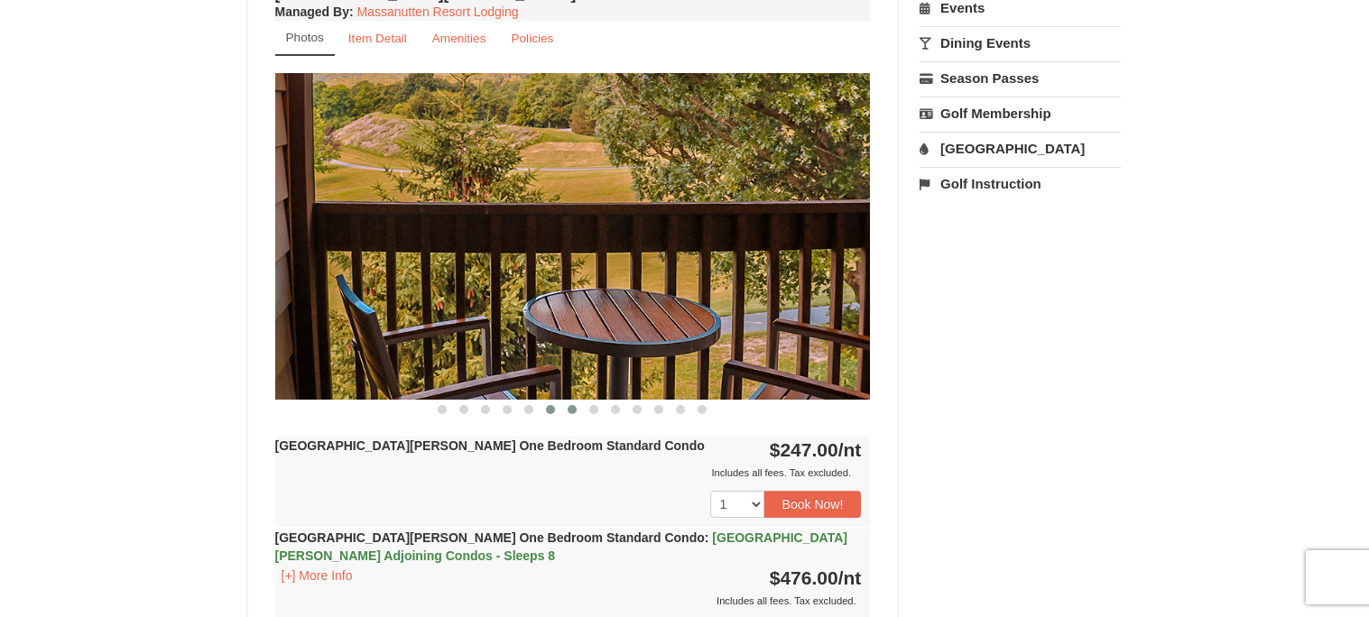
click at [569, 415] on button at bounding box center [572, 410] width 22 height 18
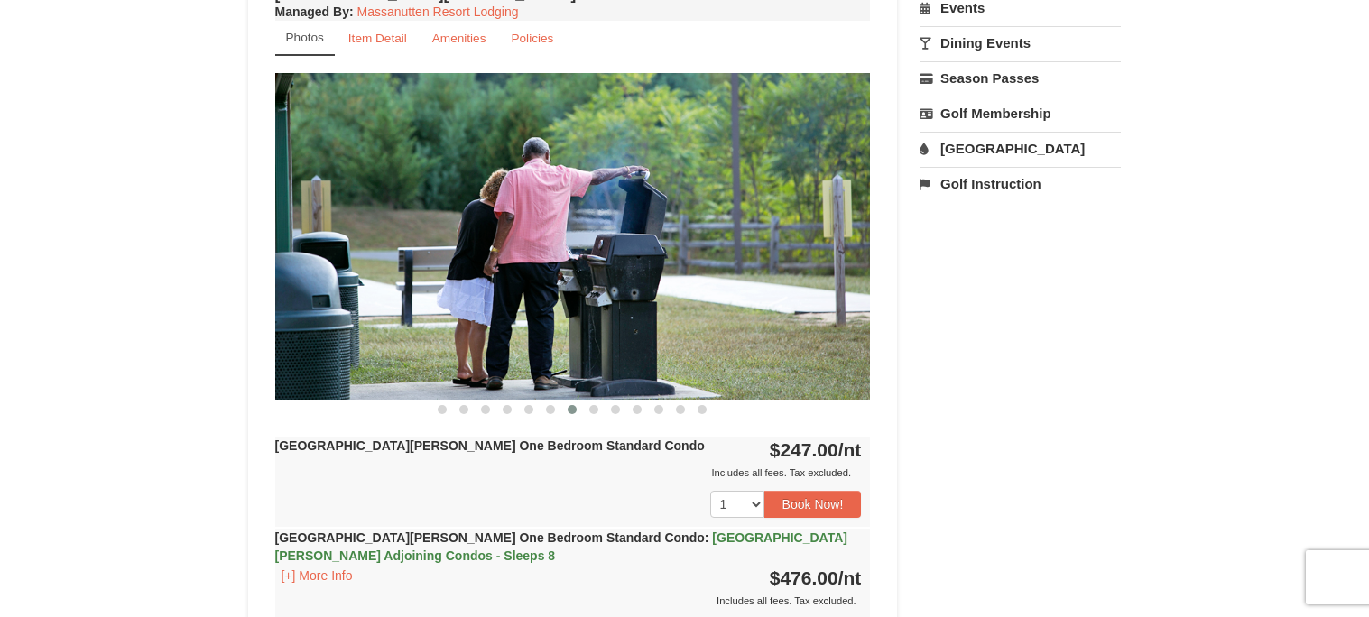
click at [598, 417] on div "[GEOGRAPHIC_DATA][PERSON_NAME] One Bedroom Standard Condo Managed By : Massanut…" at bounding box center [573, 349] width 604 height 738
click at [598, 414] on button at bounding box center [594, 410] width 22 height 18
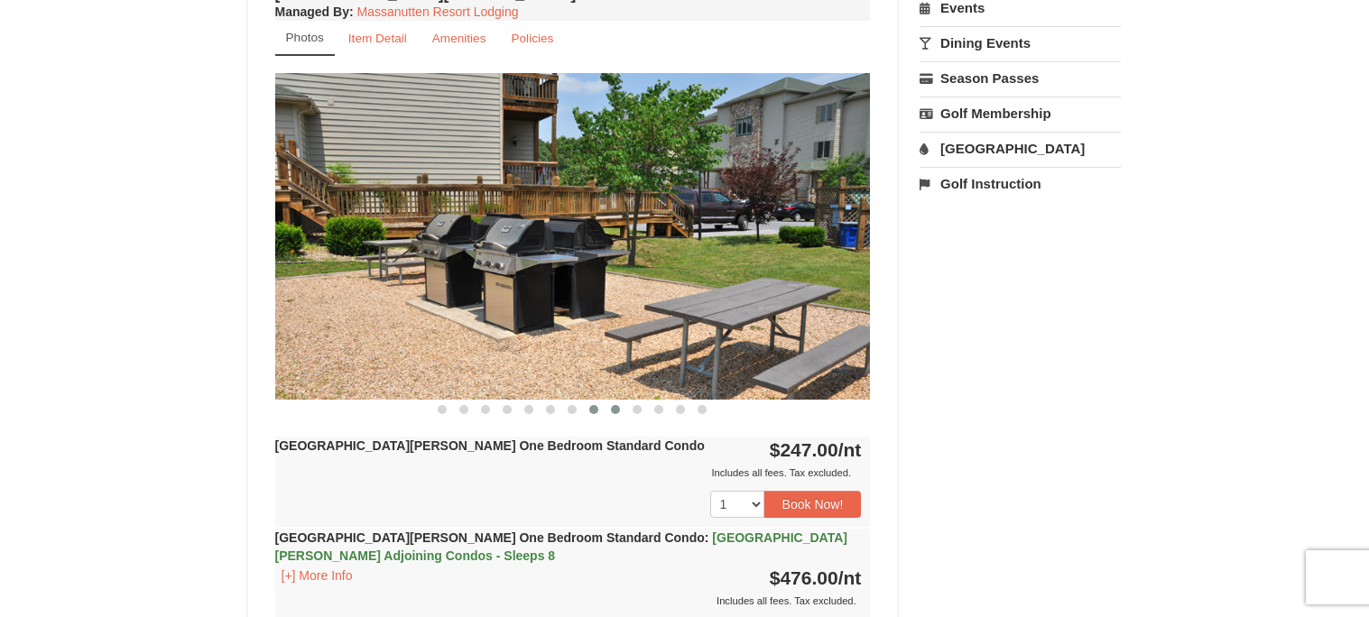
click at [607, 414] on button at bounding box center [615, 410] width 22 height 18
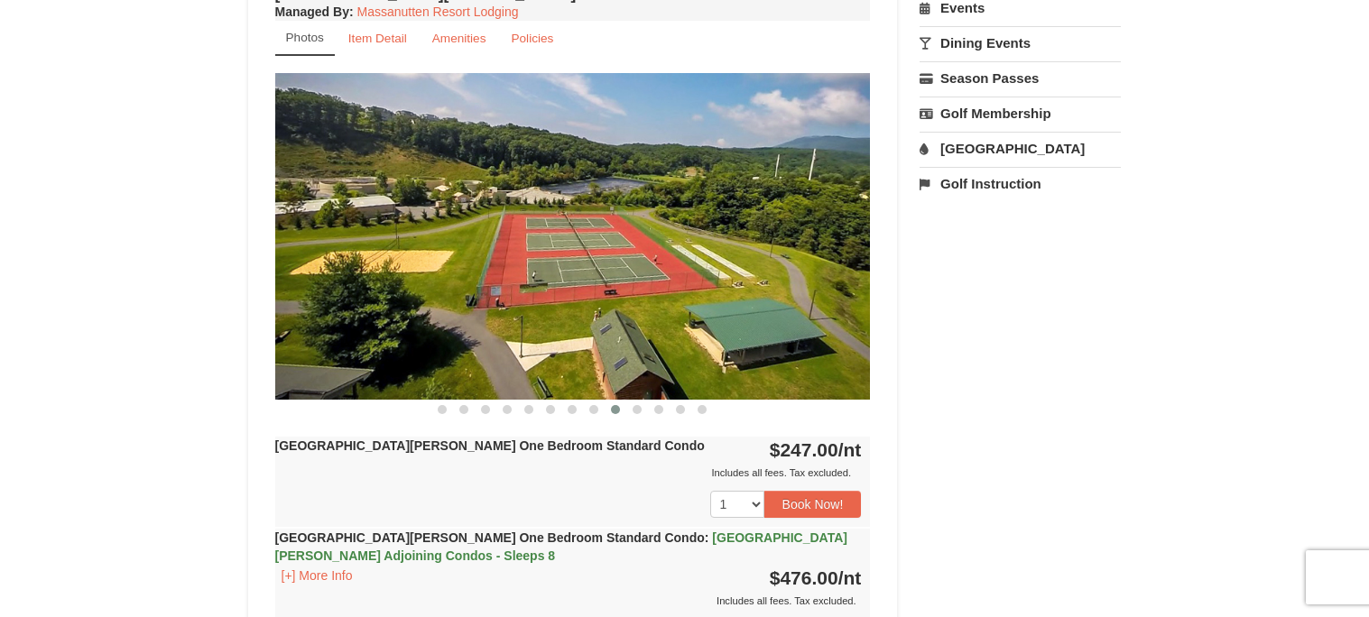
click at [615, 414] on button at bounding box center [615, 410] width 22 height 18
click at [624, 415] on button at bounding box center [615, 410] width 22 height 18
click at [653, 412] on button at bounding box center [659, 410] width 22 height 18
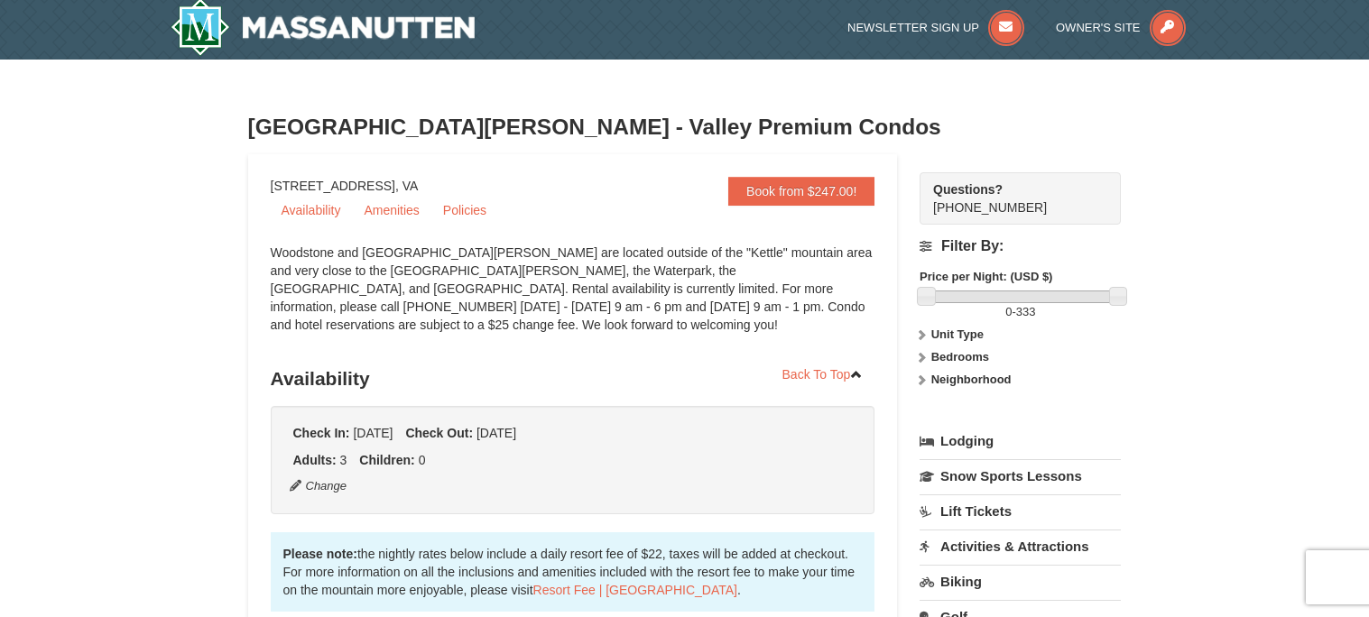
scroll to position [0, 0]
